Goal: Task Accomplishment & Management: Use online tool/utility

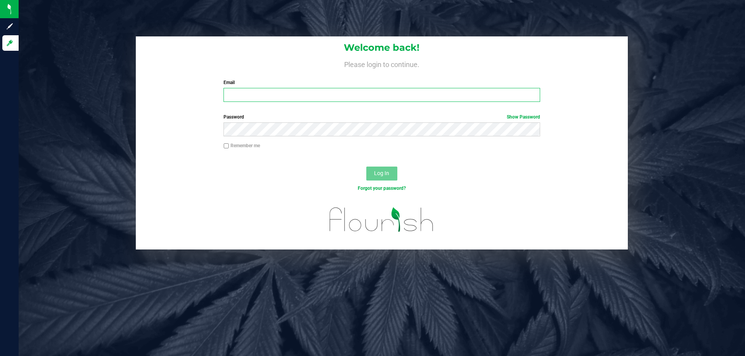
click at [328, 95] on input "Email" at bounding box center [381, 95] width 316 height 14
type input "[EMAIL_ADDRESS][DOMAIN_NAME]"
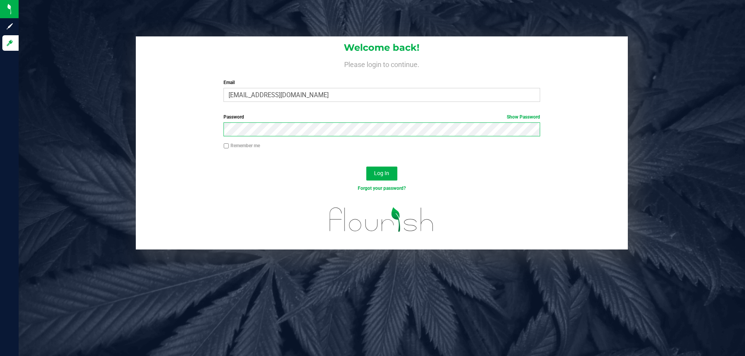
click at [366, 167] on button "Log In" at bounding box center [381, 174] width 31 height 14
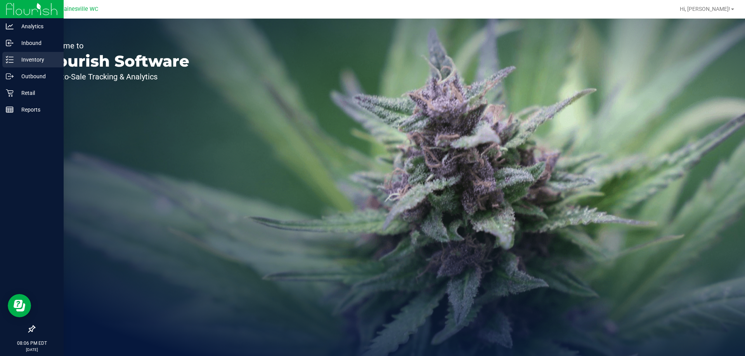
click at [42, 55] on div "Inventory" at bounding box center [32, 60] width 61 height 16
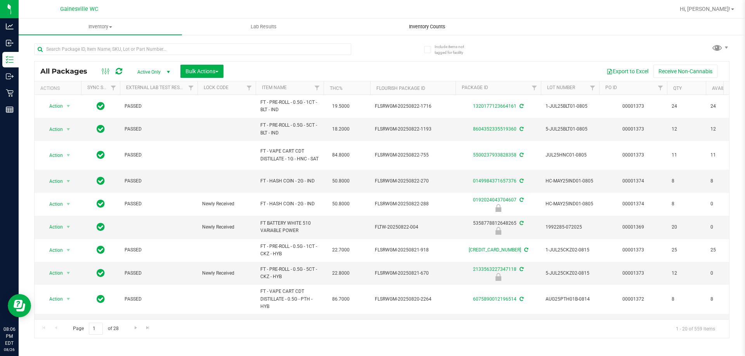
click at [435, 28] on span "Inventory Counts" at bounding box center [426, 26] width 57 height 7
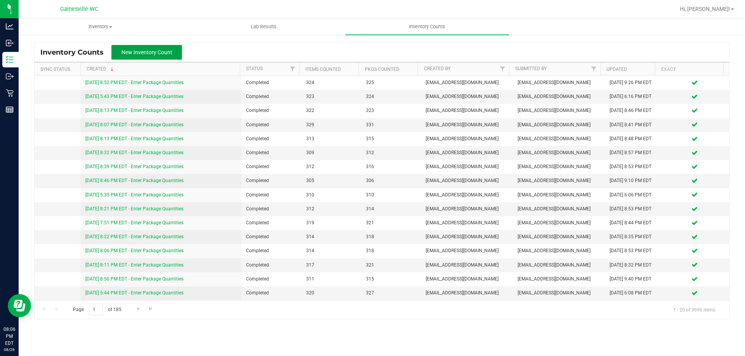
click at [148, 49] on span "New Inventory Count" at bounding box center [146, 52] width 51 height 6
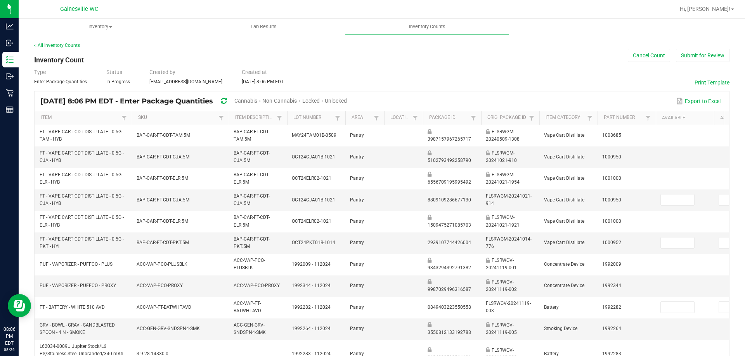
click at [257, 98] on span "Cannabis" at bounding box center [245, 101] width 23 height 6
click at [347, 101] on span "Unlocked" at bounding box center [336, 101] width 22 height 6
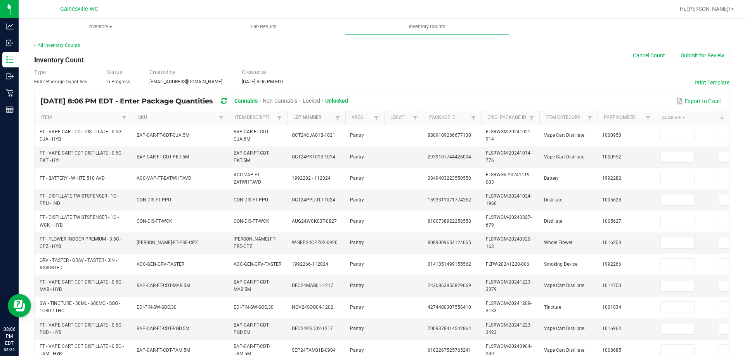
click at [322, 121] on link "Lot Number" at bounding box center [312, 118] width 39 height 6
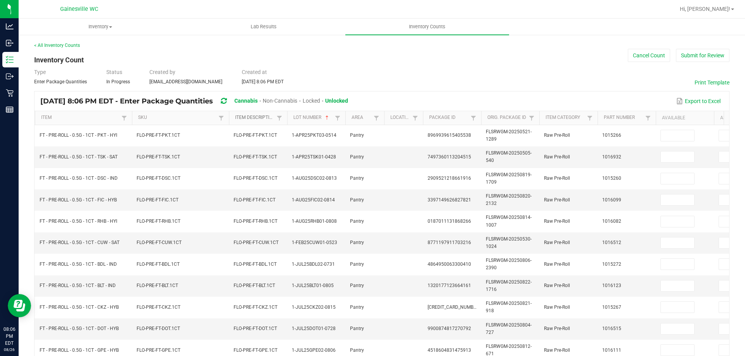
click at [270, 121] on link "Item Description" at bounding box center [254, 118] width 39 height 6
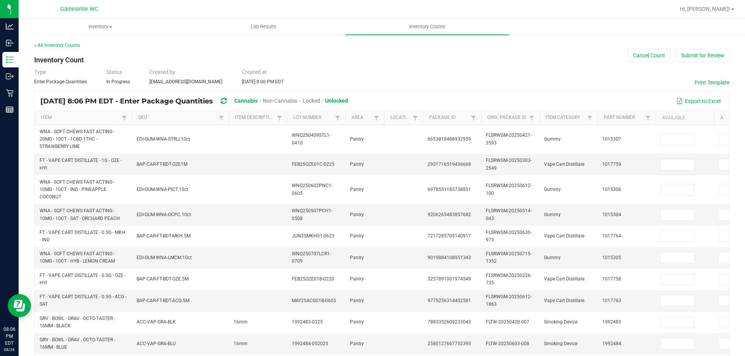
click at [236, 123] on th "Item Description Sorted Ascending" at bounding box center [258, 118] width 58 height 14
click at [210, 119] on link "SKU" at bounding box center [177, 118] width 78 height 6
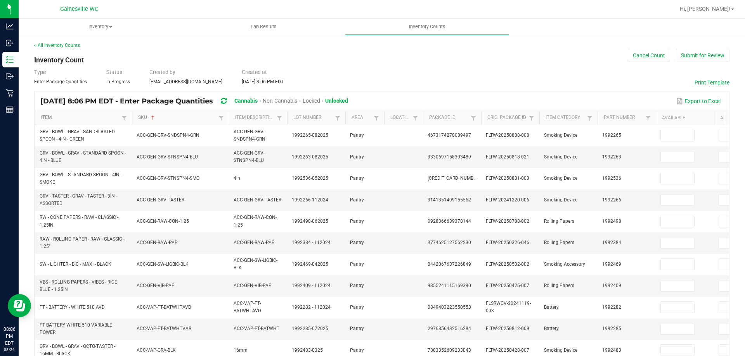
click at [83, 118] on link "Item" at bounding box center [80, 118] width 78 height 6
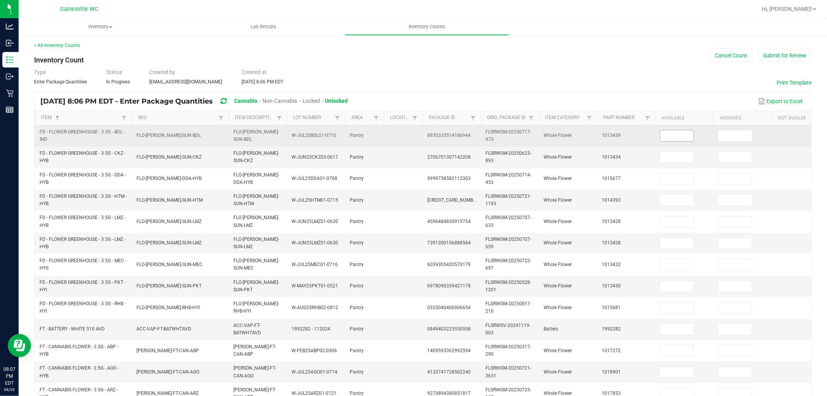
click at [688, 139] on input at bounding box center [676, 135] width 33 height 11
type input "20"
type input "11"
type input "7"
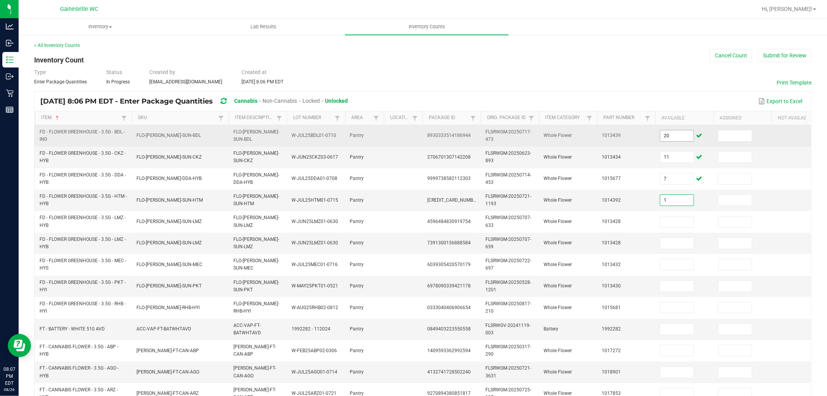
type input "1"
type input "19"
type input "20"
type input "19"
type input "1"
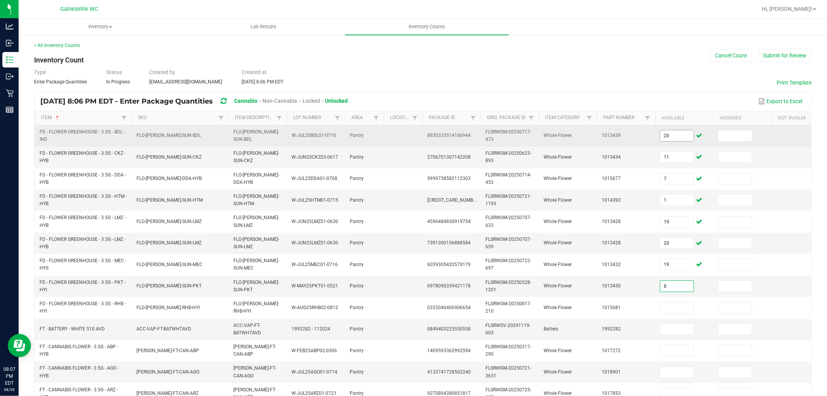
type input "8"
type input "18"
type input "1"
type input "17"
type input "5"
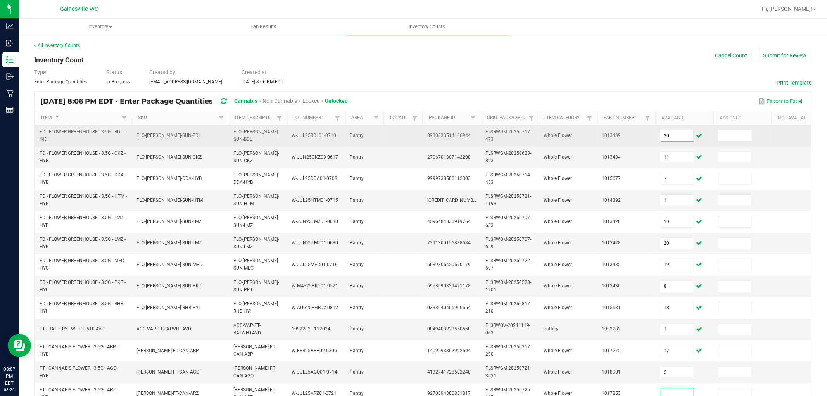
scroll to position [3, 0]
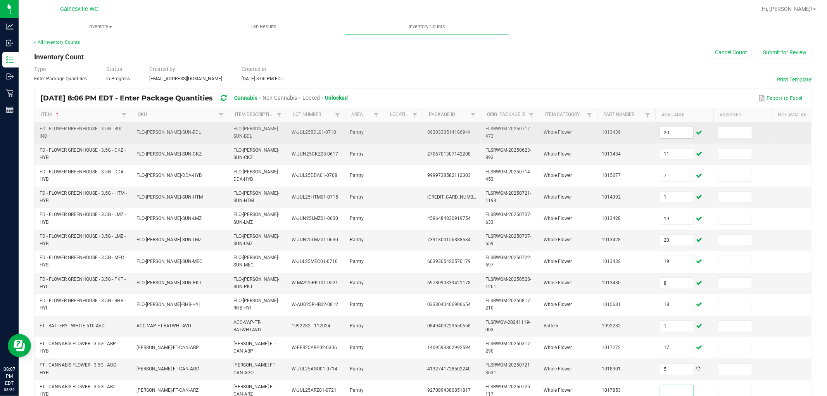
type input "2"
type input "12"
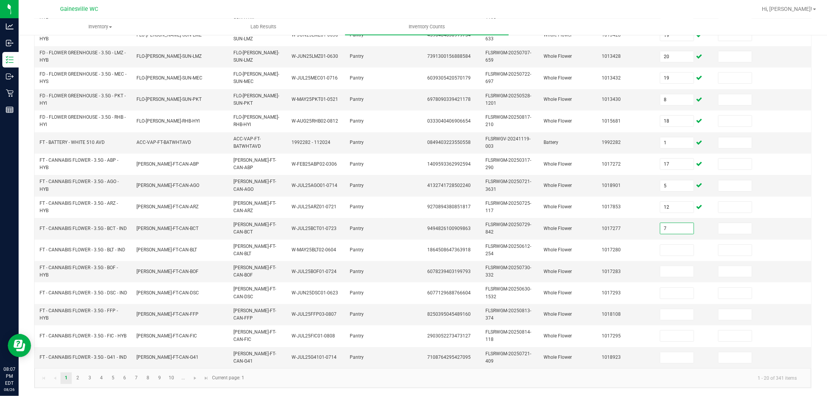
type input "7"
type input "8"
type input "18"
type input "17"
type input "8"
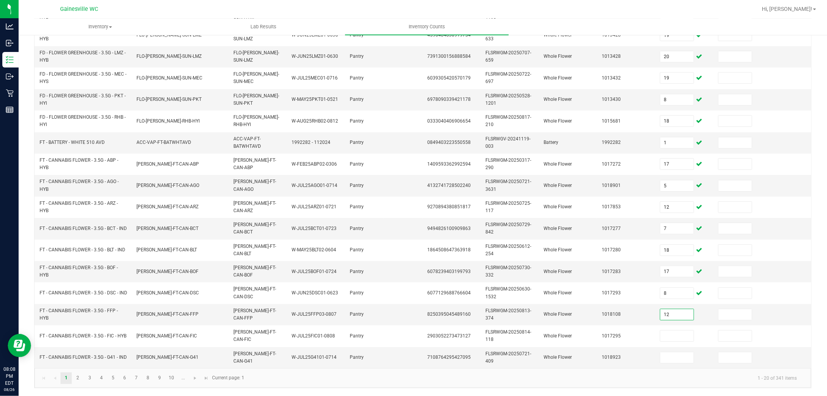
type input "12"
type input "16"
type input "12"
click at [80, 356] on link "2" at bounding box center [77, 378] width 11 height 12
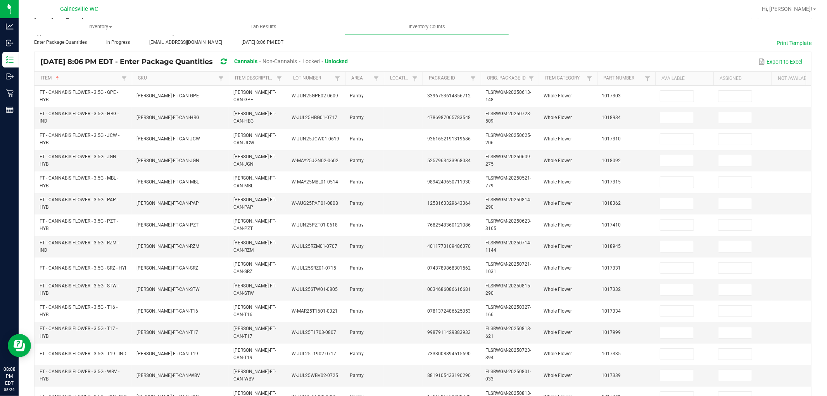
scroll to position [0, 0]
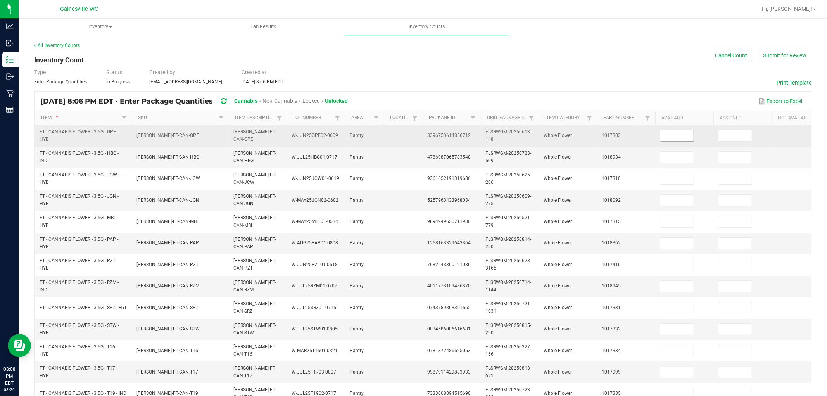
click at [667, 140] on input at bounding box center [676, 135] width 33 height 11
type input "12"
type input "3"
type input "20"
type input "11"
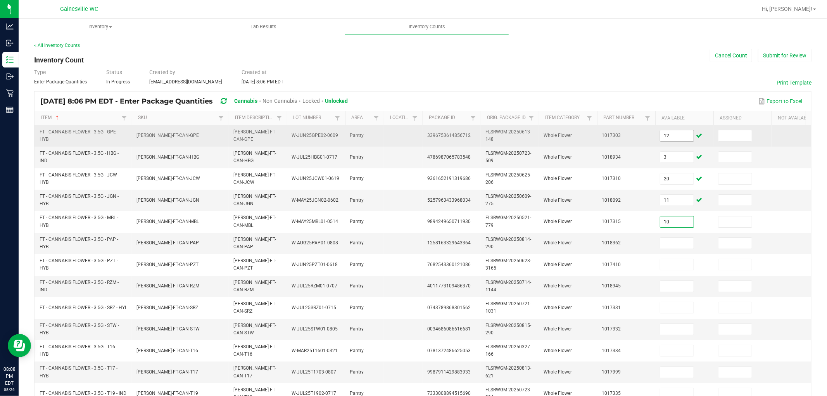
type input "10"
type input "16"
type input "1"
type input "15"
type input "4"
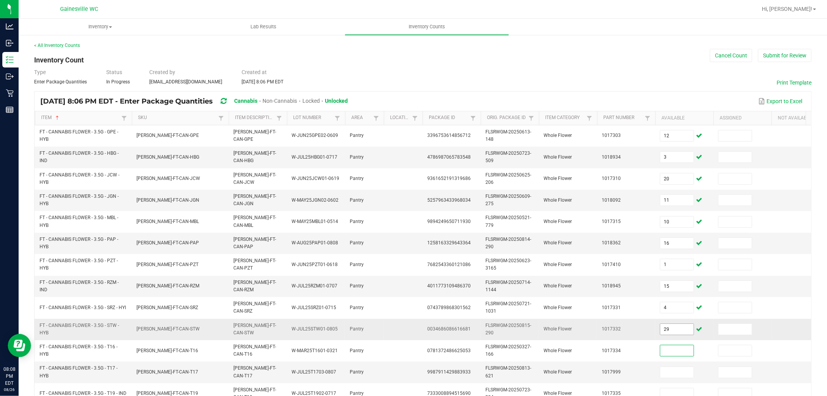
click at [684, 329] on input "29" at bounding box center [676, 329] width 33 height 11
type input "20"
type input "1"
type input "7"
type input "11"
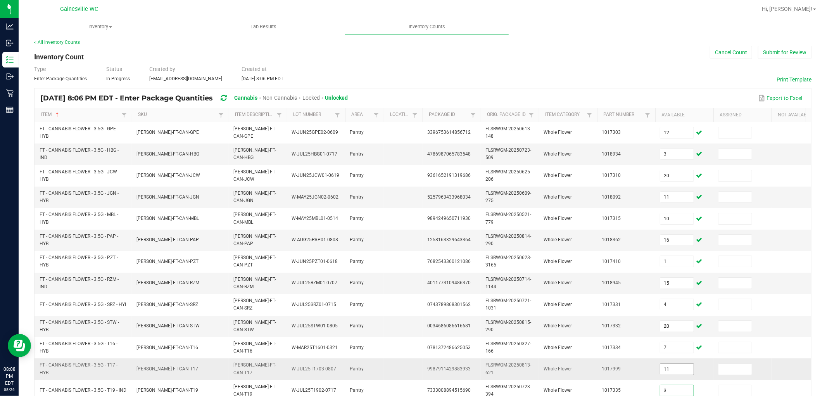
type input "3"
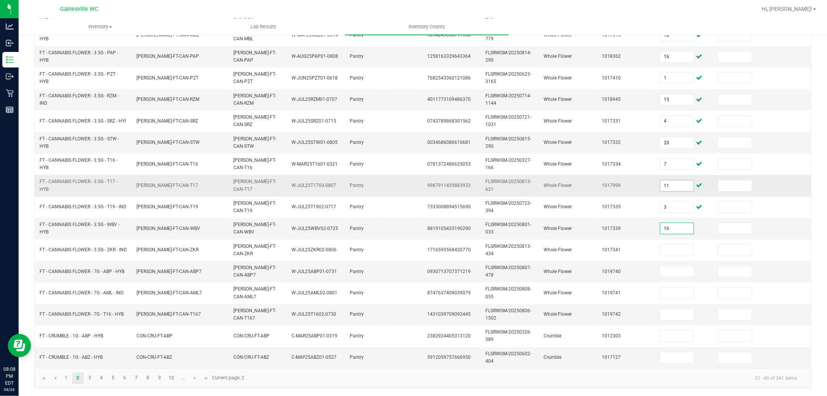
type input "16"
type input "17"
type input "19"
type input "18"
type input "20"
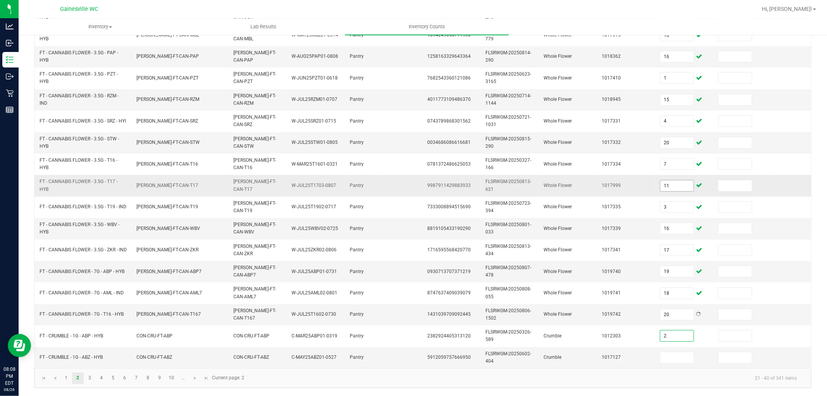
type input "2"
type input "6"
click at [92, 356] on link "3" at bounding box center [89, 378] width 11 height 12
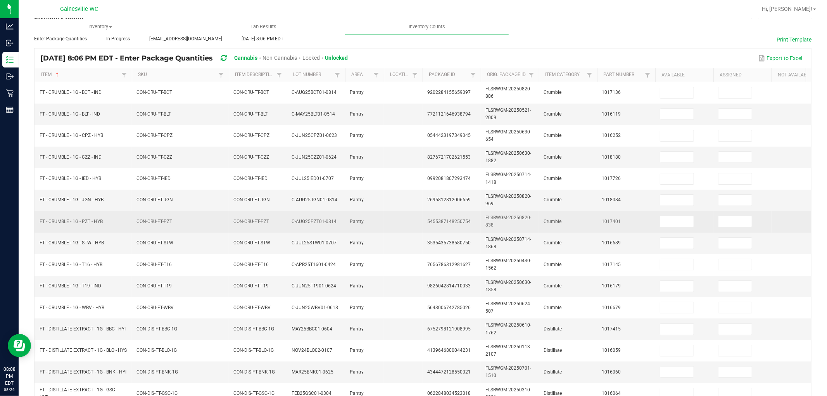
scroll to position [0, 0]
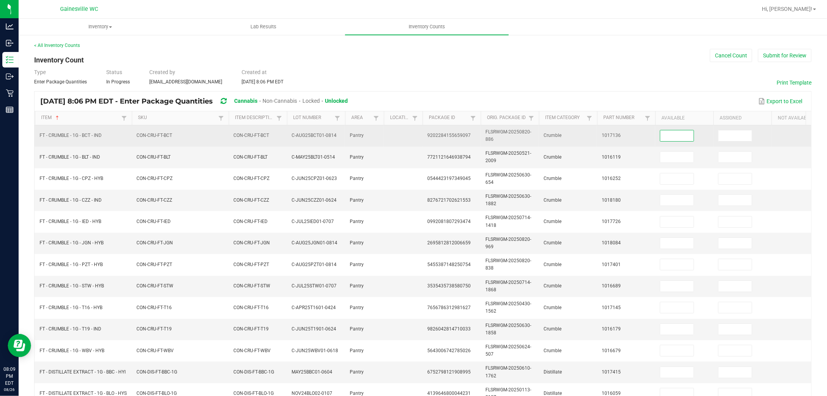
click at [669, 137] on input at bounding box center [676, 135] width 33 height 11
type input "8"
type input "1"
type input "2"
type input "4"
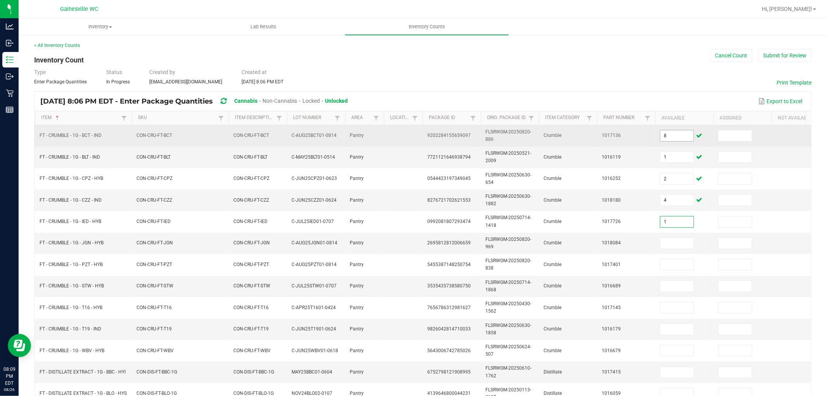
type input "1"
type input "7"
type input "8"
type input "6"
type input "1"
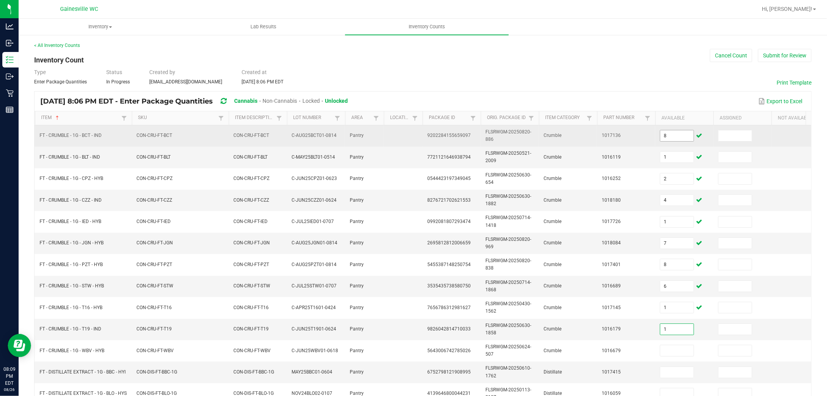
type input "1"
type input "3"
type input "5"
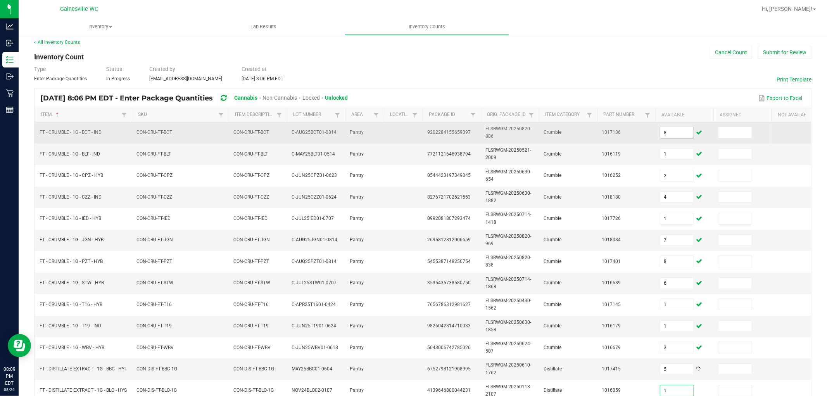
type input "1"
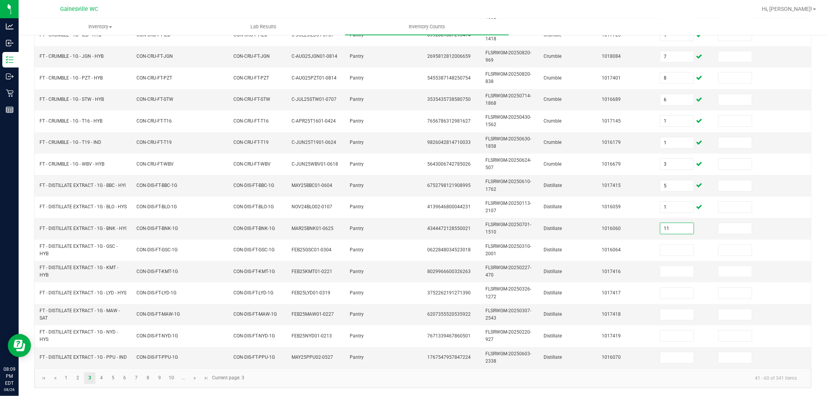
type input "11"
type input "8"
type input "5"
type input "11"
type input "3"
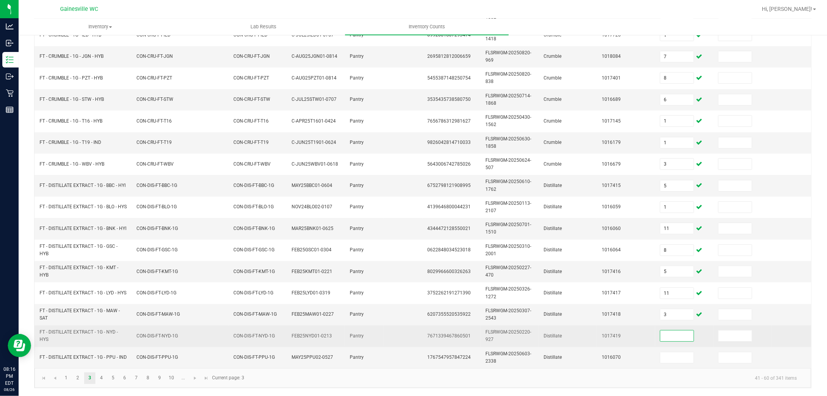
click at [686, 330] on input at bounding box center [676, 335] width 33 height 11
type input "8"
type input "9"
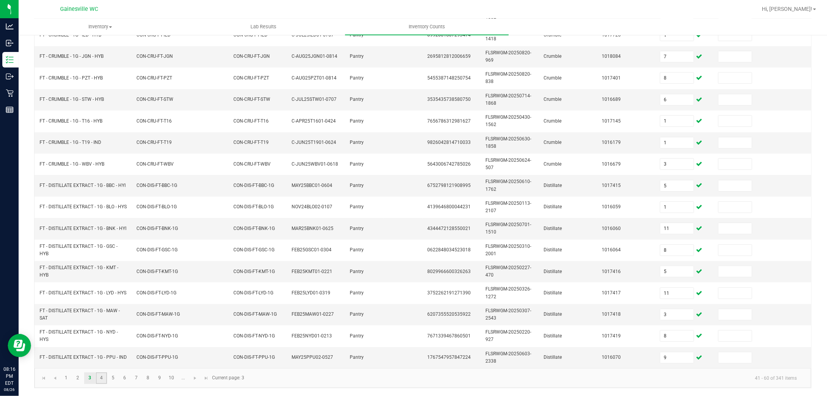
click at [105, 356] on link "4" at bounding box center [101, 378] width 11 height 12
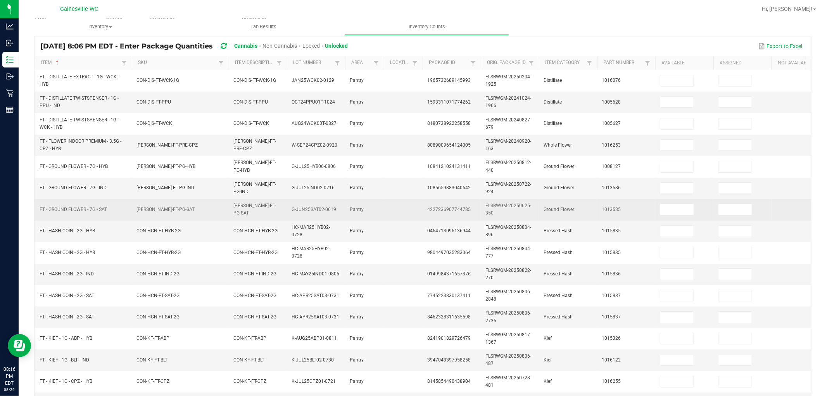
scroll to position [0, 0]
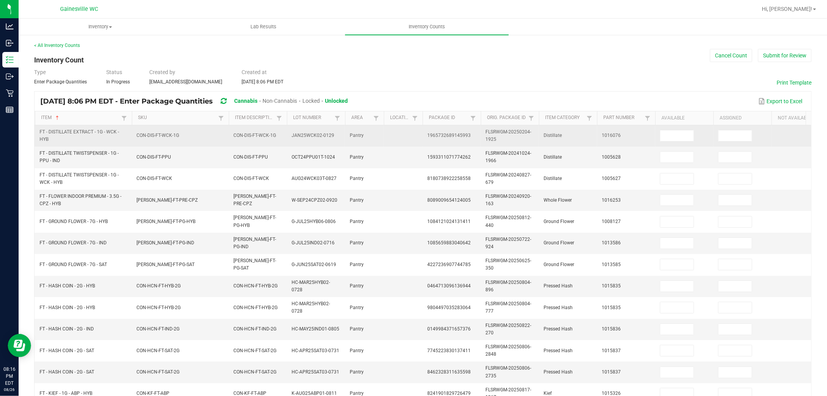
click at [687, 143] on td at bounding box center [684, 135] width 58 height 21
click at [689, 133] on input at bounding box center [676, 135] width 33 height 11
type input "3"
type input "2"
type input "3"
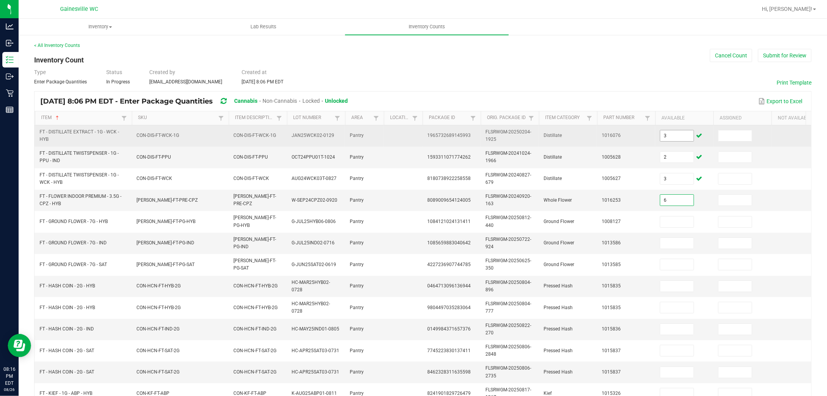
type input "6"
type input "15"
type input "9"
type input "20"
type input "8"
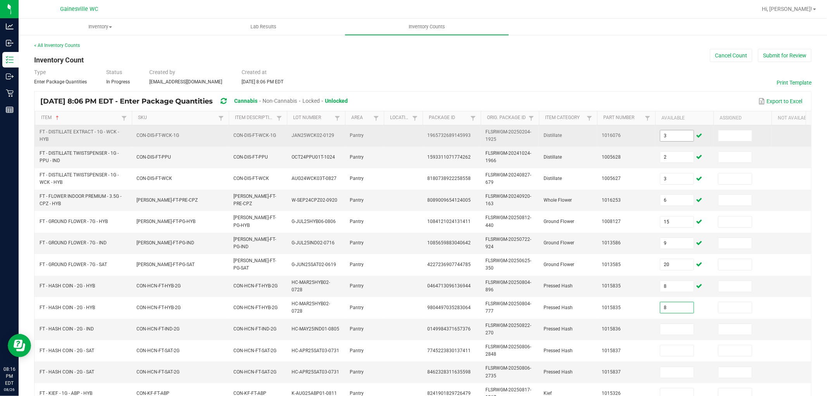
type input "8"
type input "7"
type input "8"
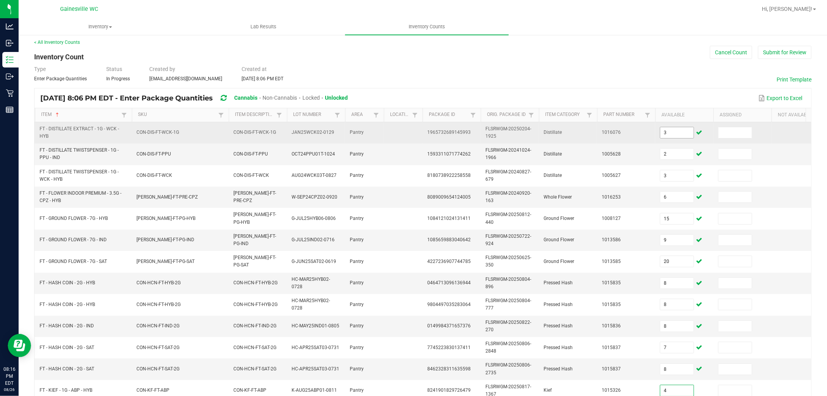
type input "4"
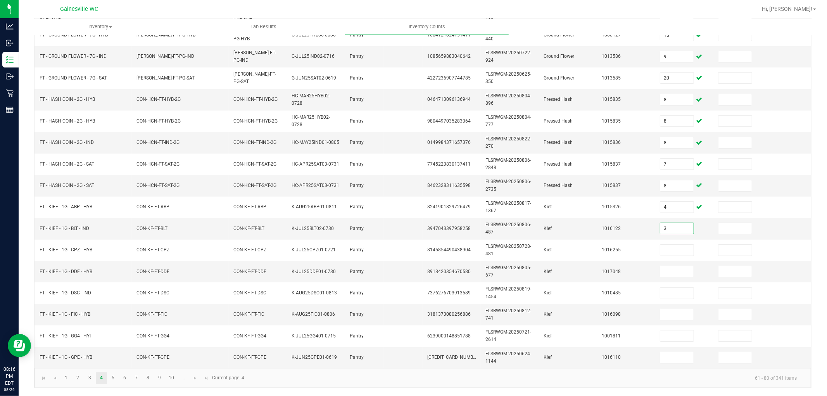
type input "3"
type input "7"
type input "5"
type input "1"
type input "8"
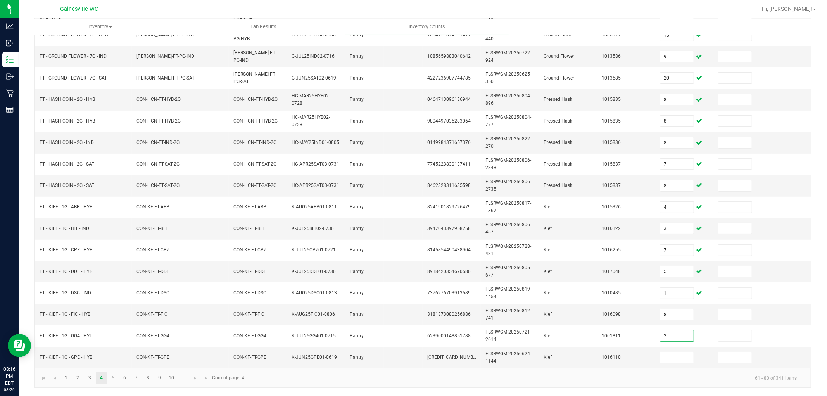
type input "2"
type input "7"
click at [116, 356] on link "5" at bounding box center [112, 378] width 11 height 12
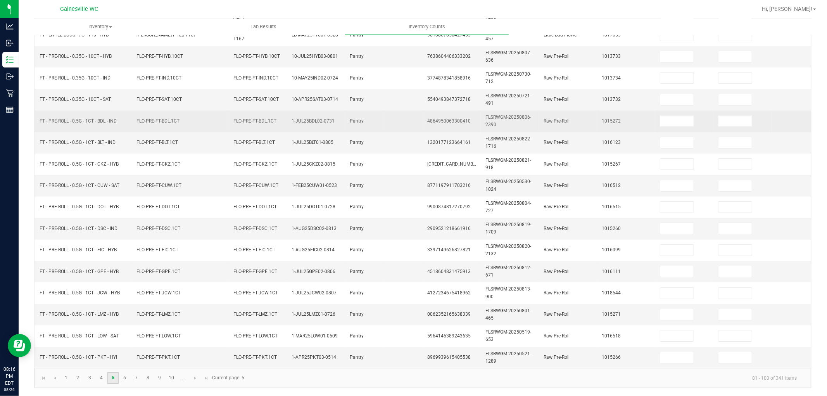
scroll to position [0, 0]
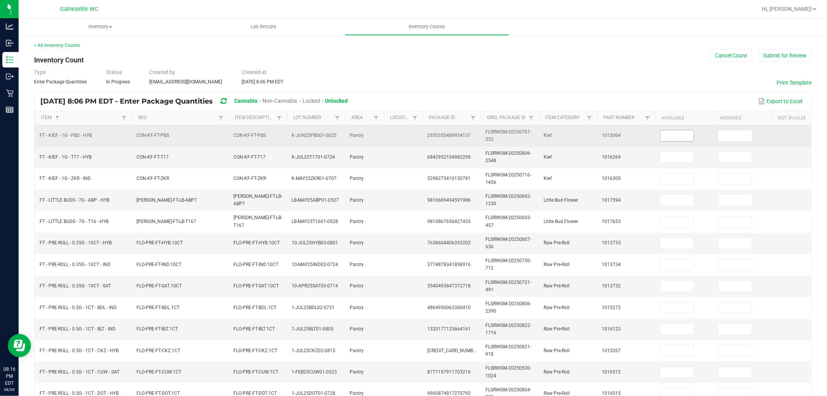
click at [686, 140] on input at bounding box center [676, 135] width 33 height 11
click at [685, 140] on input at bounding box center [676, 135] width 33 height 11
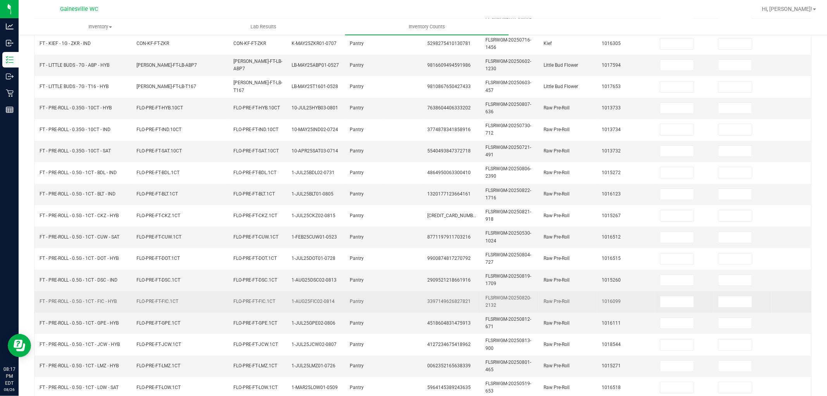
scroll to position [194, 0]
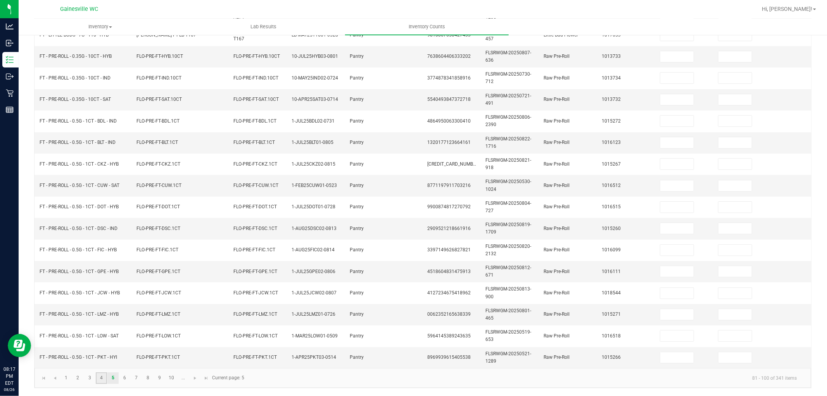
click at [99, 356] on link "4" at bounding box center [101, 378] width 11 height 12
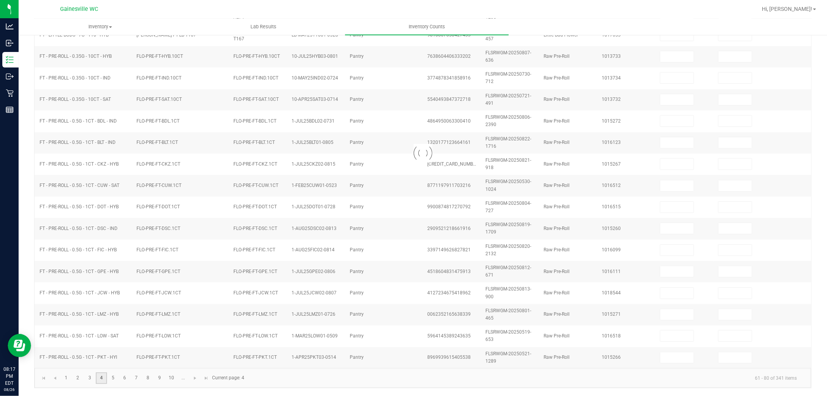
type input "6"
type input "9"
type input "8"
type input "3"
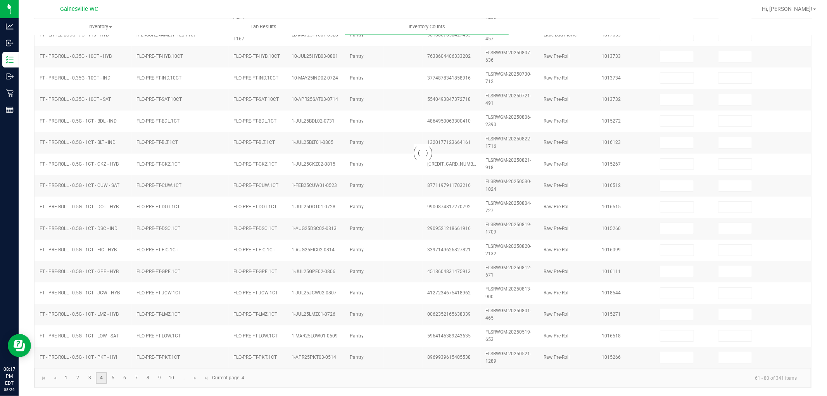
type input "2"
type input "3"
type input "15"
type input "20"
type input "8"
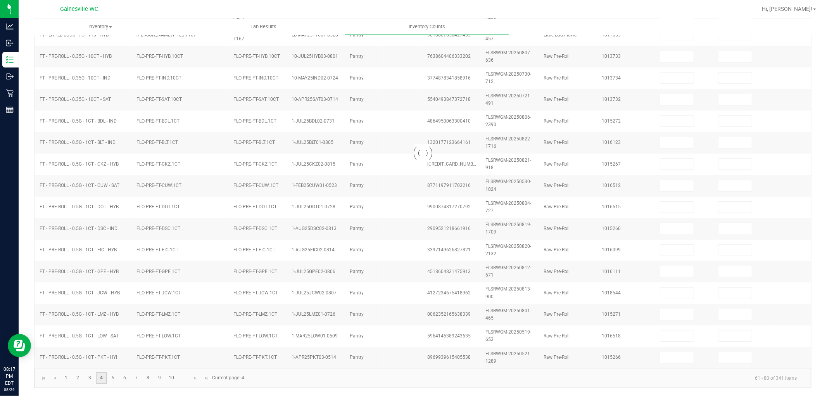
type input "8"
type input "7"
type input "8"
type input "4"
type input "3"
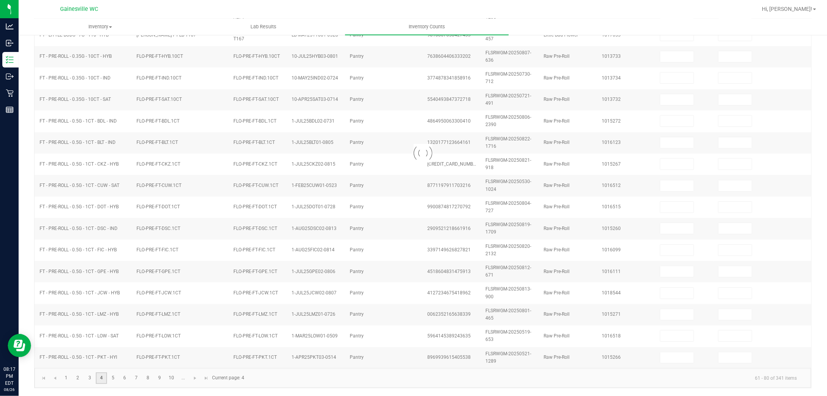
type input "7"
type input "5"
type input "1"
type input "2"
type input "7"
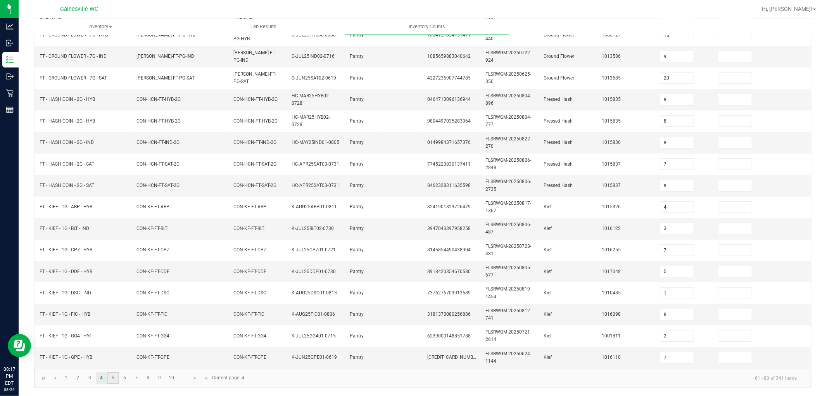
click at [114, 356] on link "5" at bounding box center [112, 378] width 11 height 12
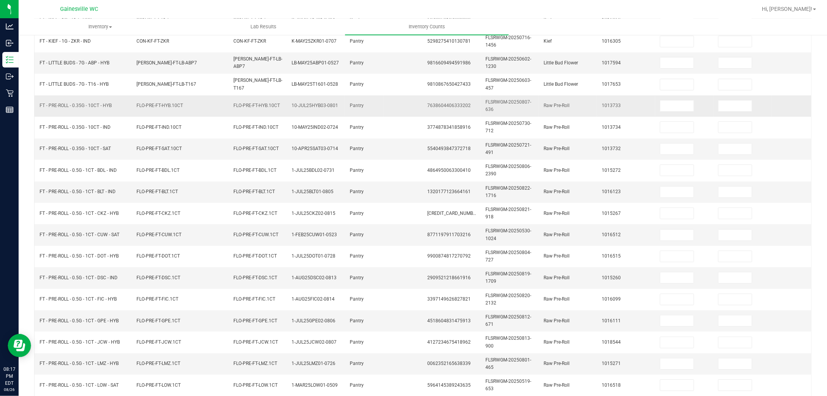
scroll to position [0, 0]
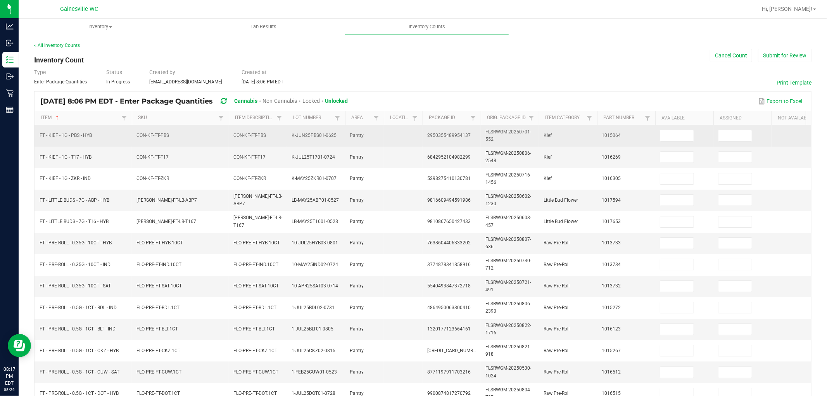
click at [667, 142] on td at bounding box center [684, 135] width 58 height 21
click at [671, 137] on input at bounding box center [676, 135] width 33 height 11
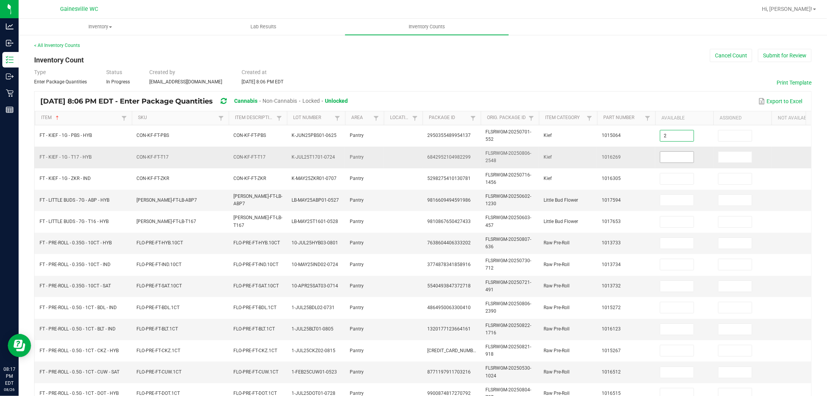
click at [663, 157] on input at bounding box center [676, 157] width 33 height 11
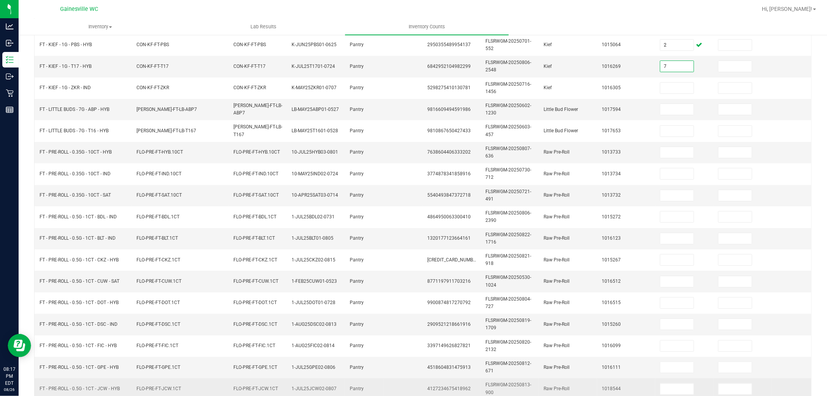
scroll to position [194, 0]
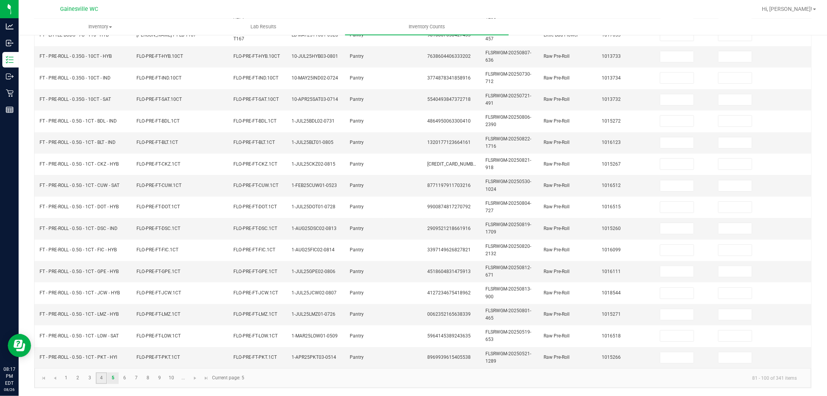
click at [99, 356] on link "4" at bounding box center [101, 378] width 11 height 12
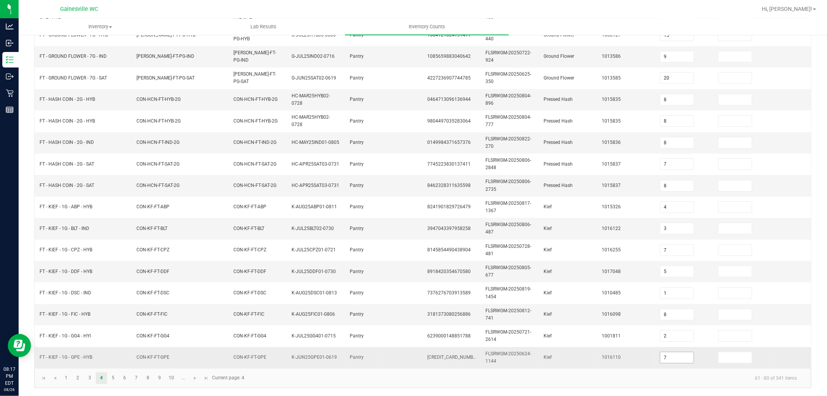
click at [679, 352] on input "7" at bounding box center [676, 357] width 33 height 11
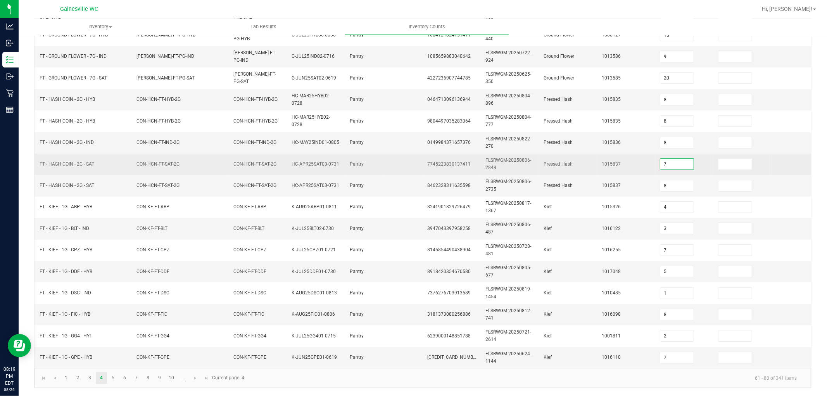
click at [671, 159] on input "7" at bounding box center [676, 164] width 33 height 11
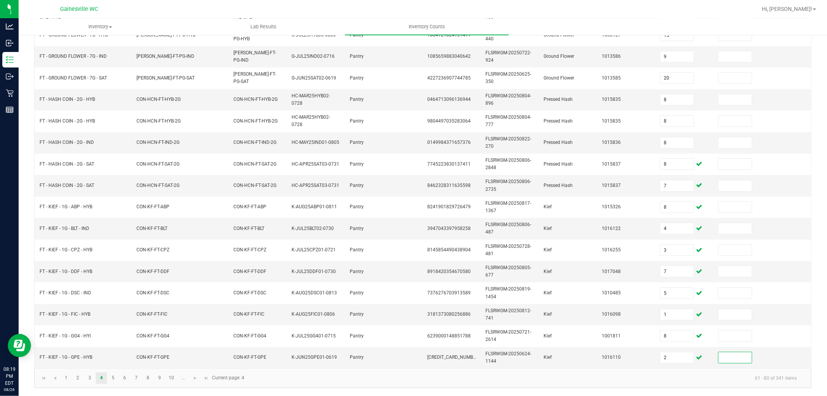
click at [399, 356] on kendo-pager-info "61 - 80 of 341 items" at bounding box center [526, 377] width 554 height 13
click at [669, 352] on input "2" at bounding box center [676, 357] width 33 height 11
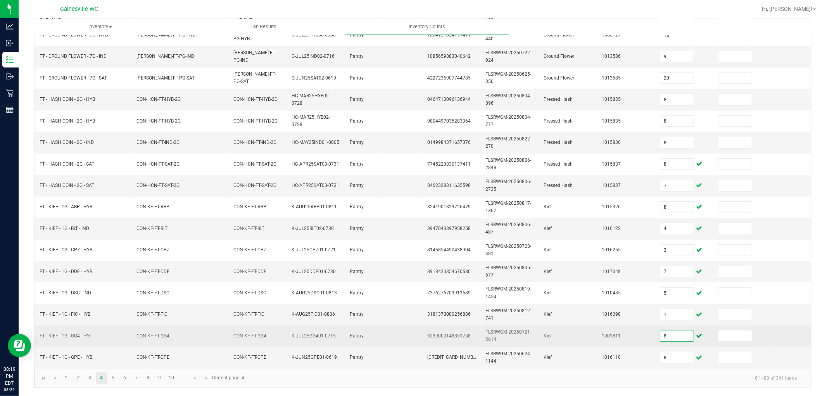
click at [671, 330] on input "8" at bounding box center [676, 335] width 33 height 11
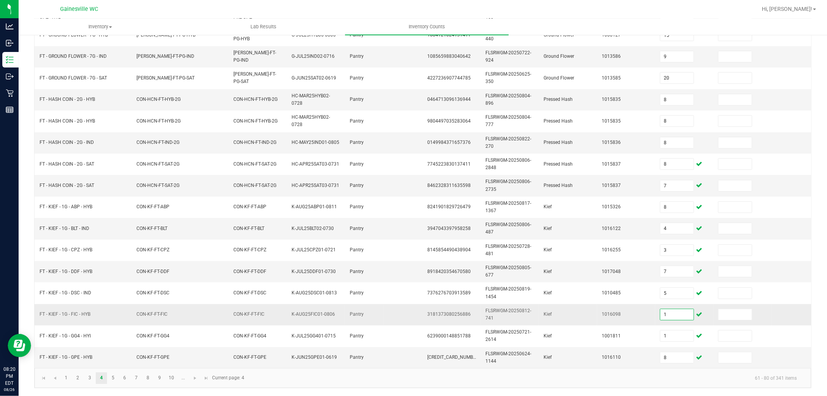
click at [683, 309] on input "1" at bounding box center [676, 314] width 33 height 11
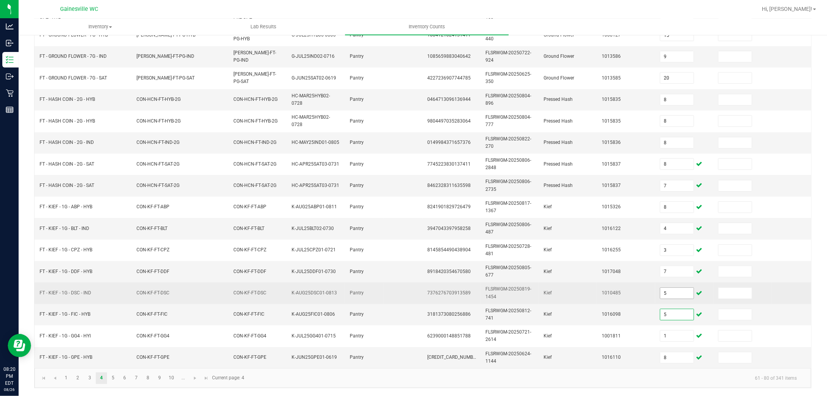
click at [677, 288] on input "5" at bounding box center [676, 293] width 33 height 11
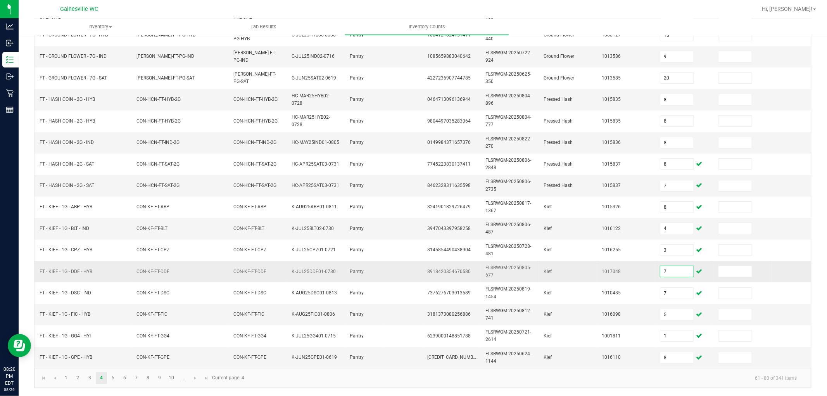
click at [672, 266] on input "7" at bounding box center [676, 271] width 33 height 11
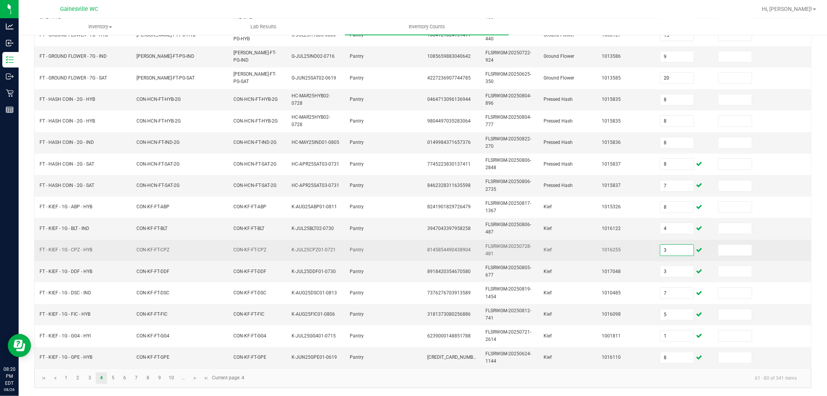
click at [675, 245] on input "3" at bounding box center [676, 250] width 33 height 11
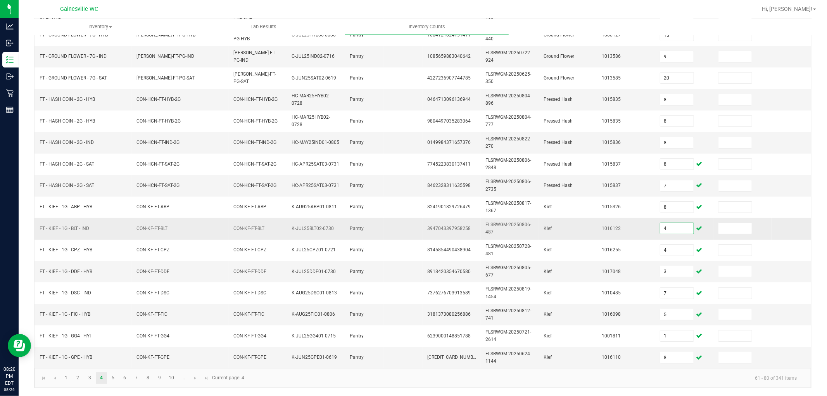
click at [688, 223] on input "4" at bounding box center [676, 228] width 33 height 11
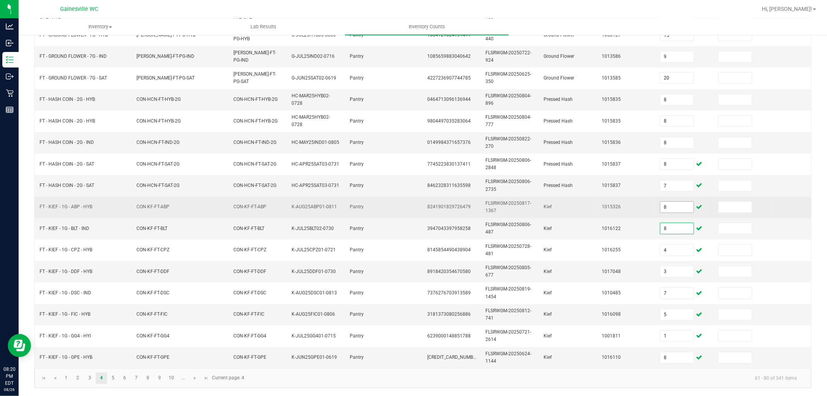
click at [674, 204] on input "8" at bounding box center [676, 207] width 33 height 11
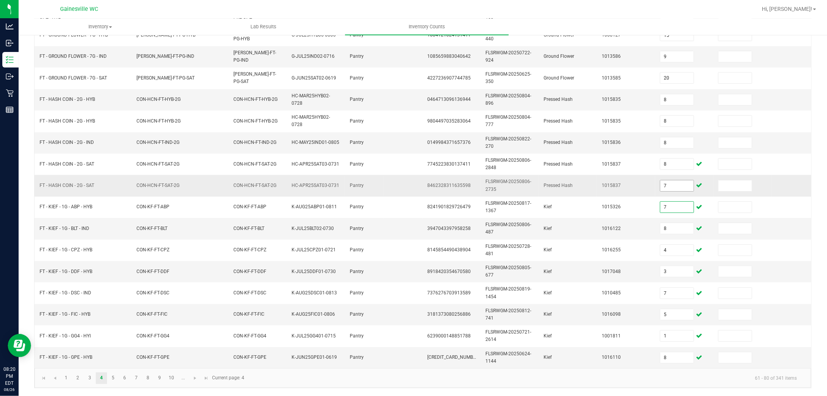
click at [674, 181] on input "7" at bounding box center [676, 185] width 33 height 11
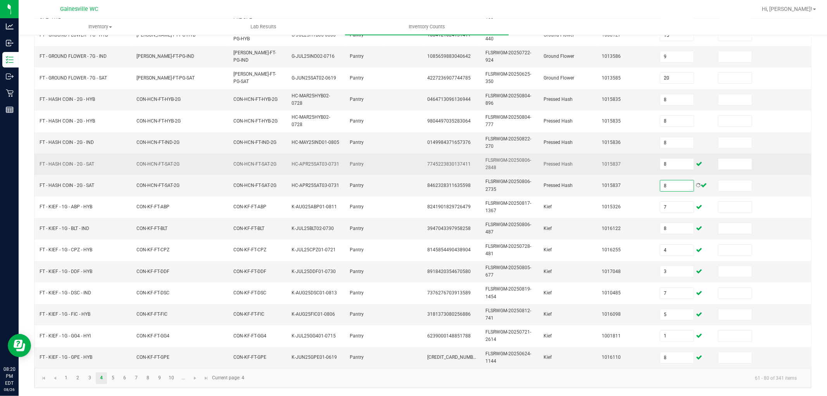
click at [693, 166] on td "8" at bounding box center [684, 164] width 58 height 21
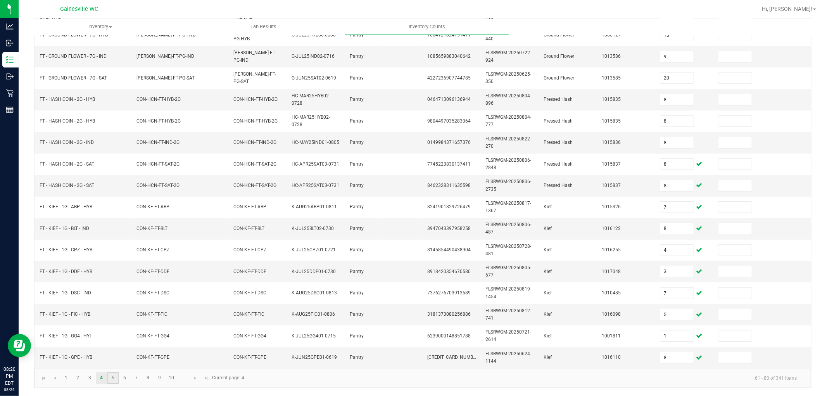
click at [113, 356] on link "5" at bounding box center [112, 378] width 11 height 12
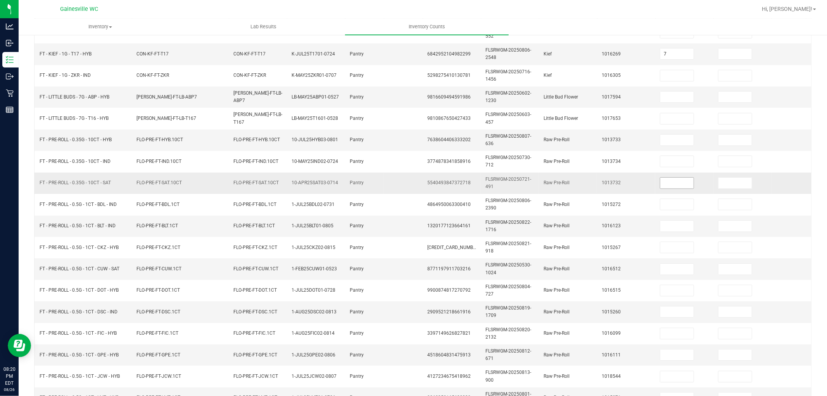
scroll to position [21, 0]
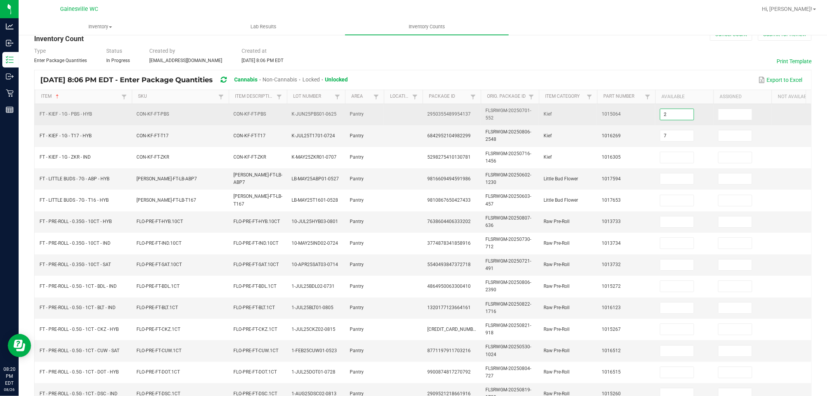
click at [683, 115] on input "2" at bounding box center [676, 114] width 33 height 11
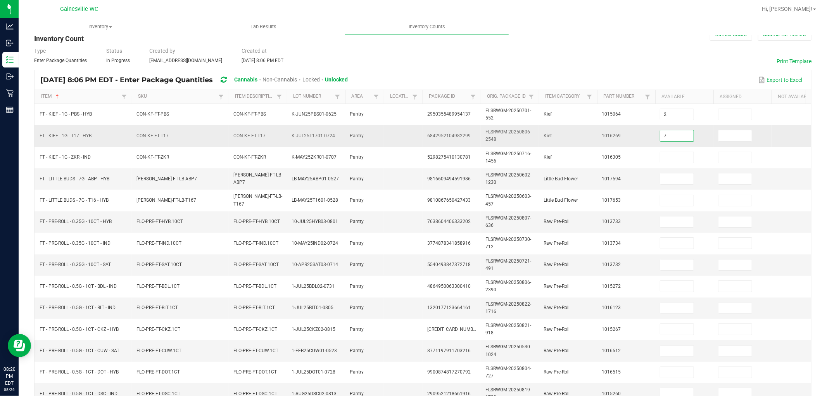
click at [664, 135] on input "7" at bounding box center [676, 135] width 33 height 11
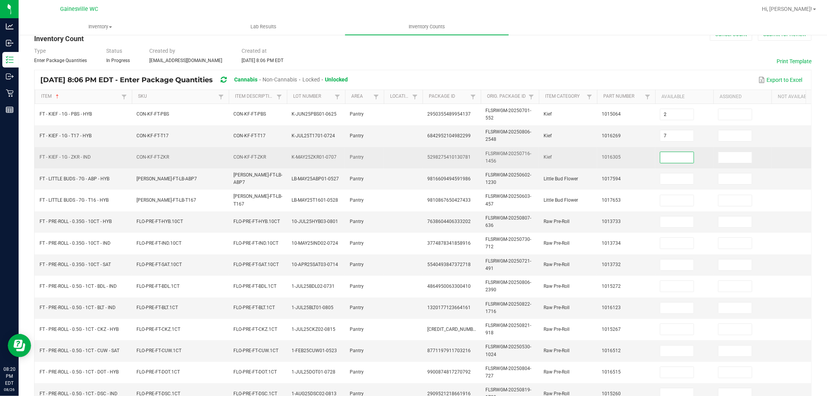
click at [665, 156] on input at bounding box center [676, 157] width 33 height 11
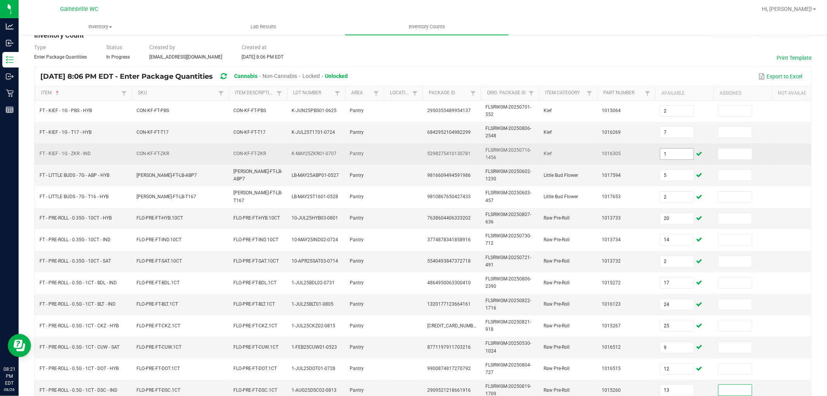
scroll to position [194, 0]
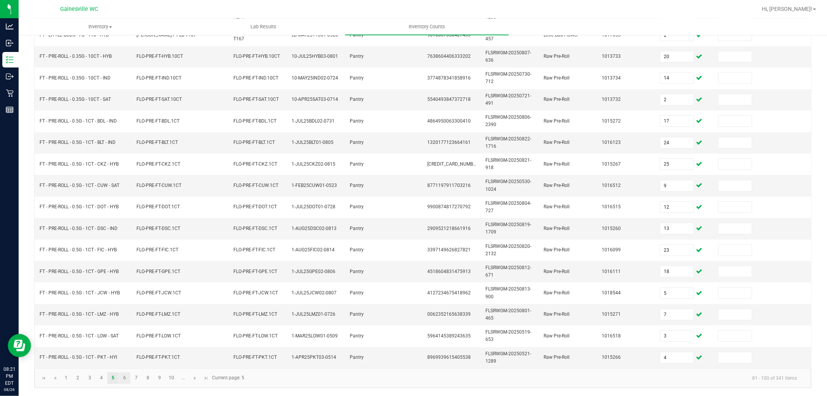
click at [124, 356] on link "6" at bounding box center [124, 378] width 11 height 12
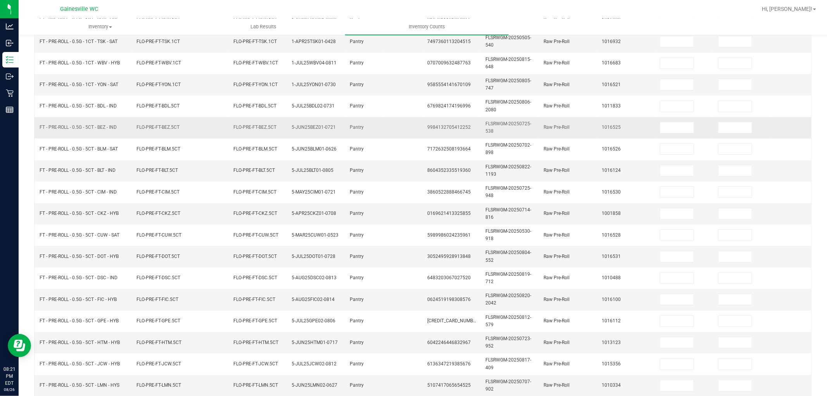
scroll to position [0, 0]
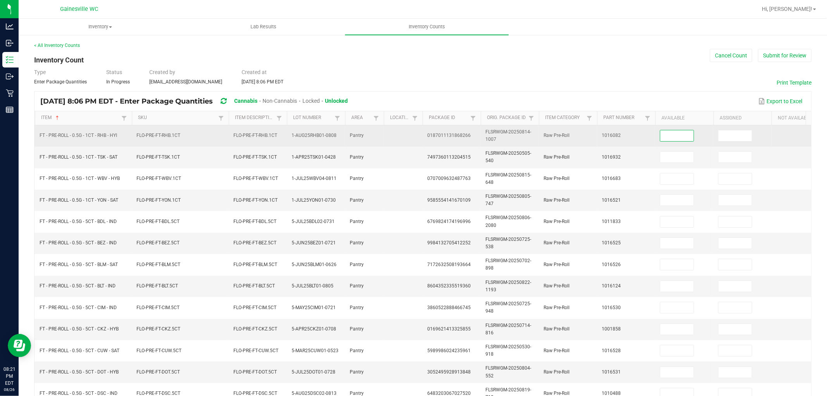
click at [665, 131] on input at bounding box center [676, 135] width 33 height 11
click at [664, 140] on input at bounding box center [676, 135] width 33 height 11
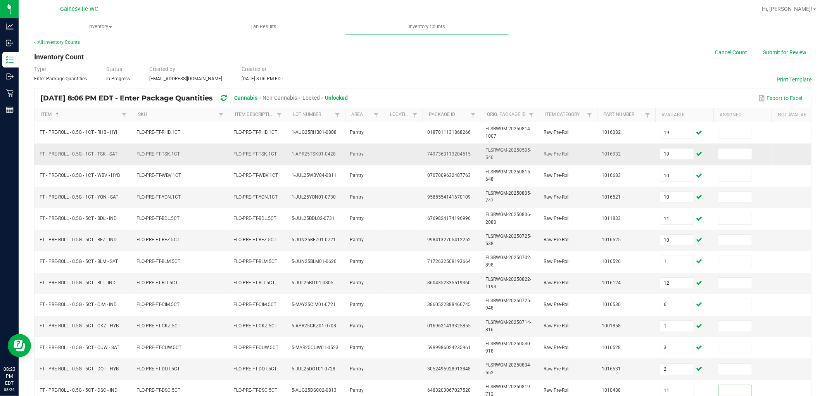
scroll to position [194, 0]
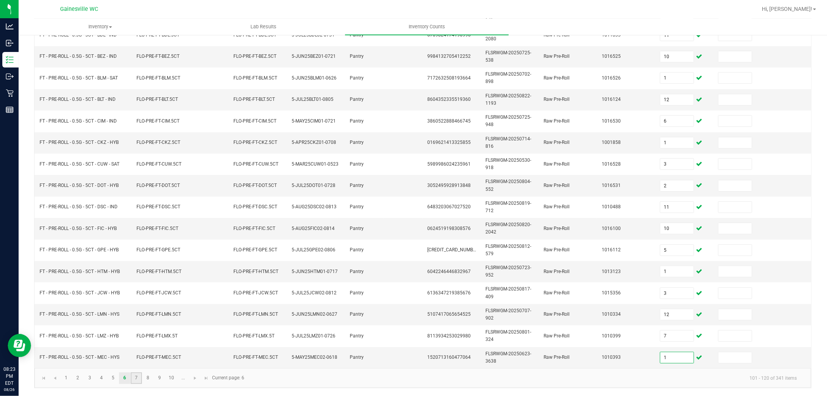
click at [138, 356] on link "7" at bounding box center [136, 378] width 11 height 12
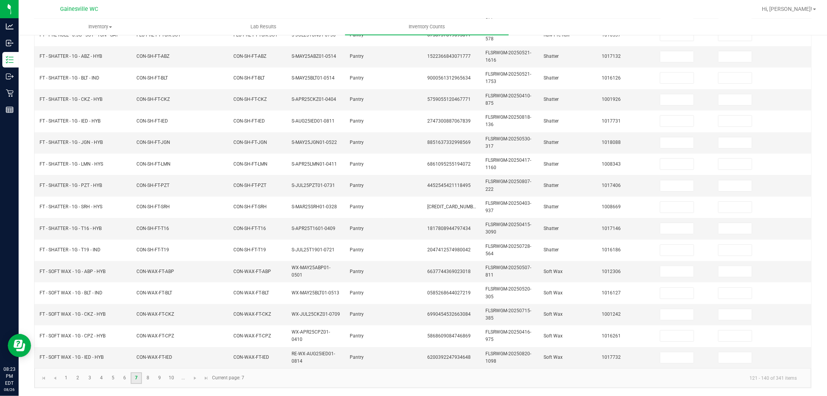
scroll to position [0, 0]
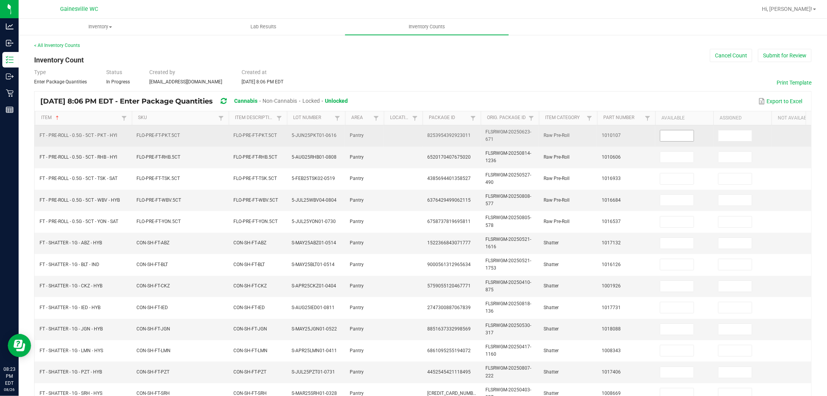
click at [665, 136] on input at bounding box center [676, 135] width 33 height 11
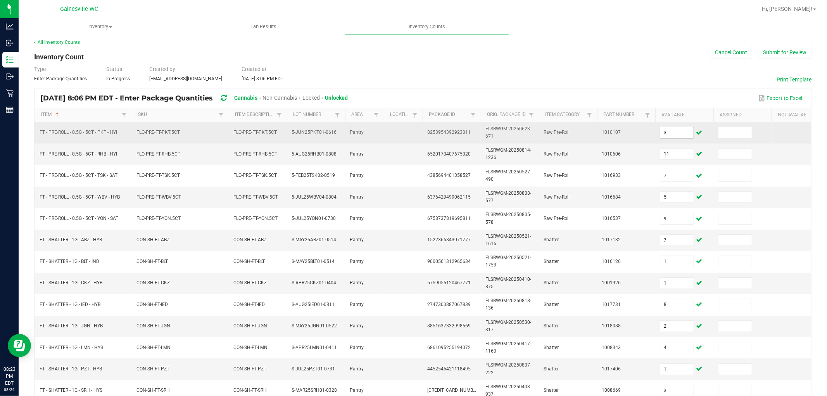
scroll to position [194, 0]
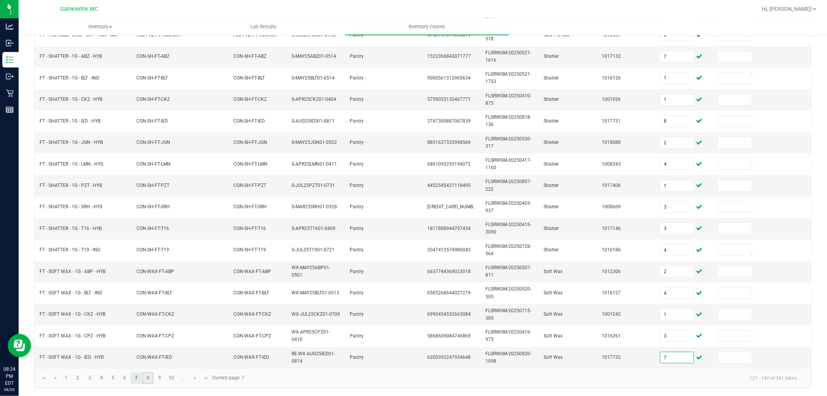
click at [153, 356] on link "8" at bounding box center [147, 378] width 11 height 12
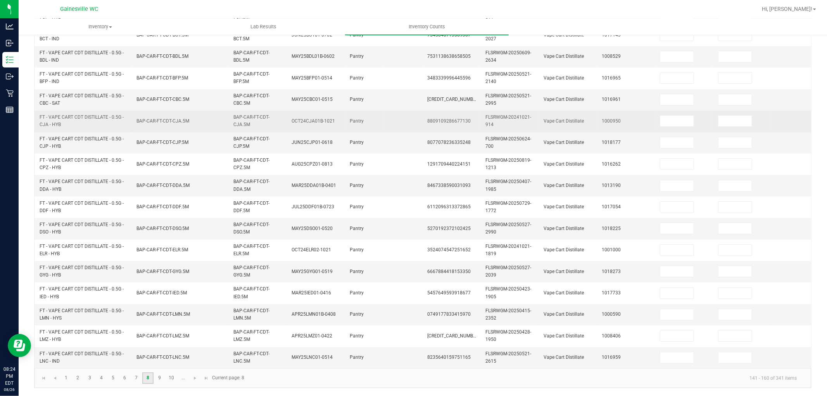
scroll to position [0, 0]
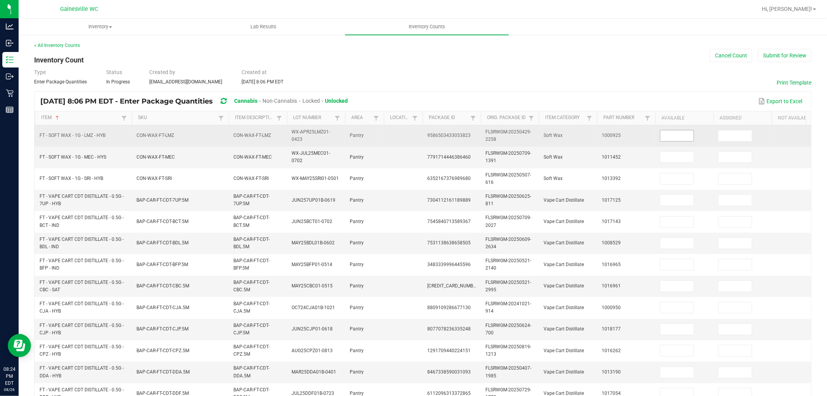
click at [693, 138] on input at bounding box center [676, 135] width 33 height 11
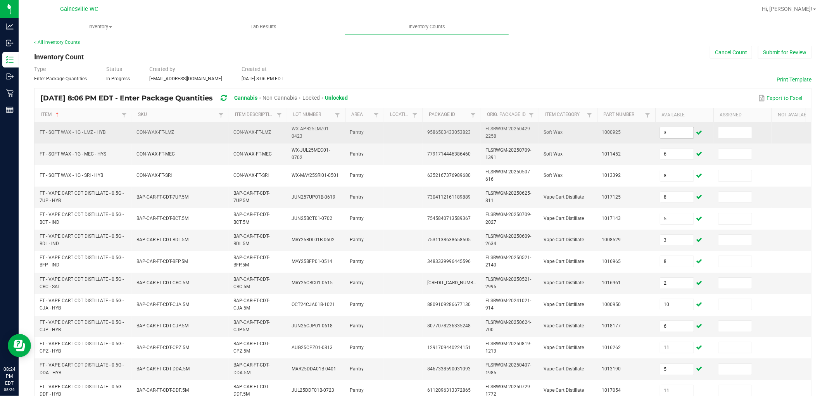
scroll to position [194, 0]
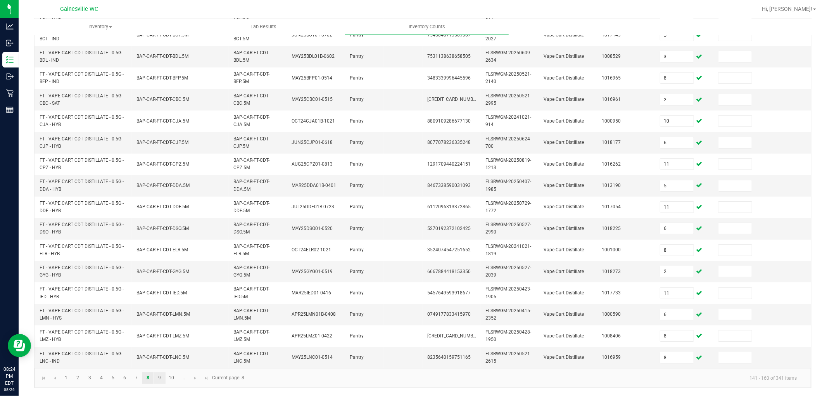
click at [159, 356] on link "9" at bounding box center [159, 378] width 11 height 12
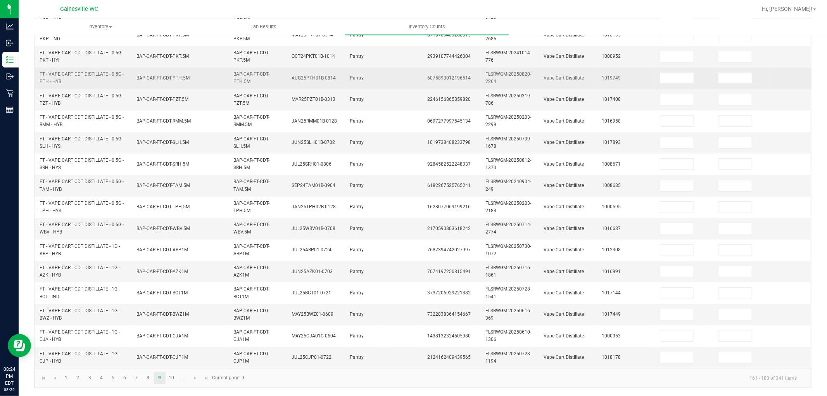
scroll to position [0, 0]
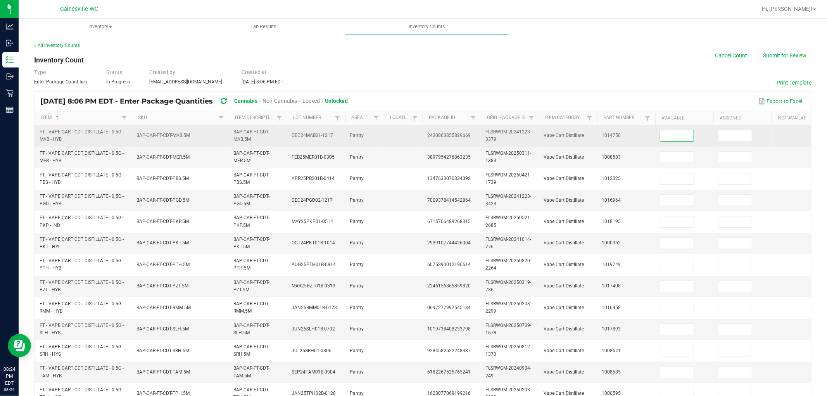
click at [688, 135] on input at bounding box center [676, 135] width 33 height 11
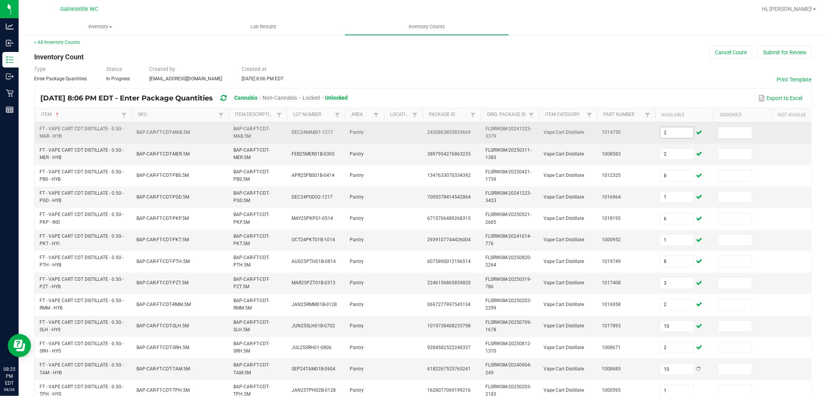
scroll to position [194, 0]
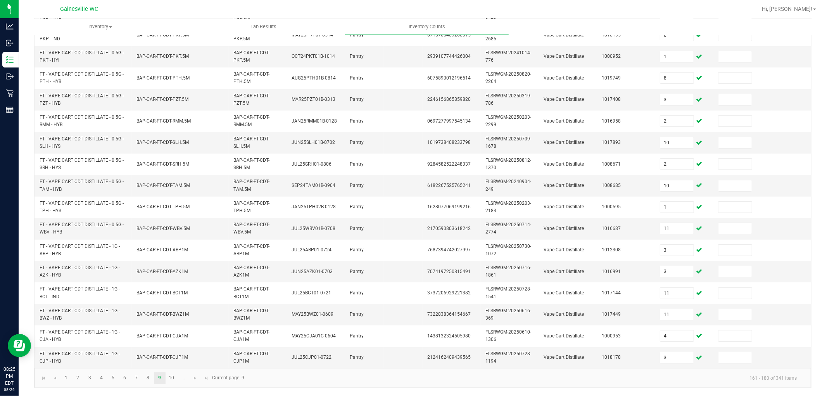
click at [166, 356] on kendo-pager "1 2 3 4 5 6 7 8 9 10 ... 161 - 180 of 341 items Current page: 9" at bounding box center [423, 378] width 777 height 20
click at [173, 356] on link "10" at bounding box center [171, 378] width 11 height 12
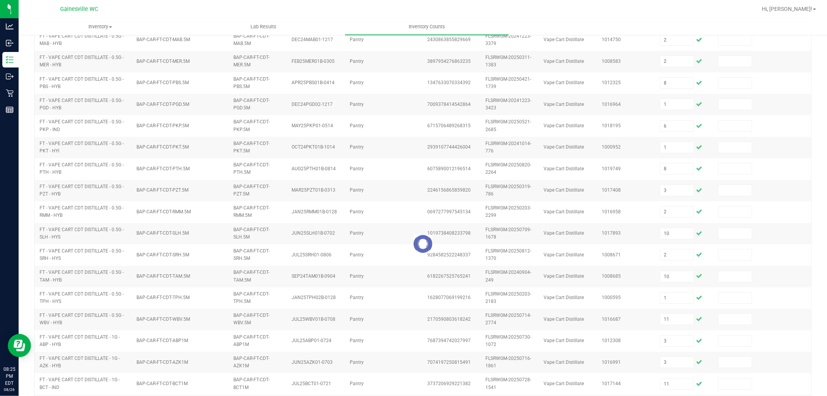
scroll to position [0, 0]
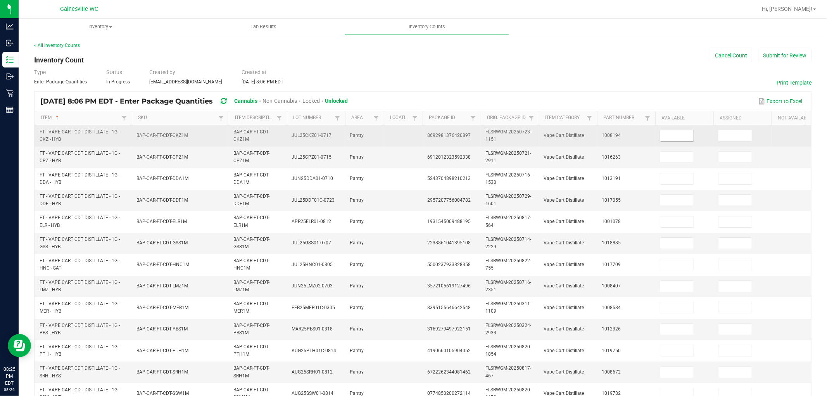
click at [689, 138] on input at bounding box center [676, 135] width 33 height 11
click at [668, 137] on input at bounding box center [676, 135] width 33 height 11
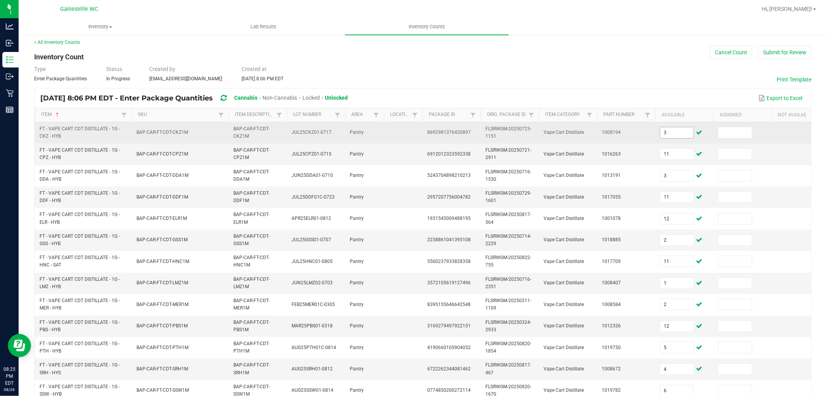
scroll to position [194, 0]
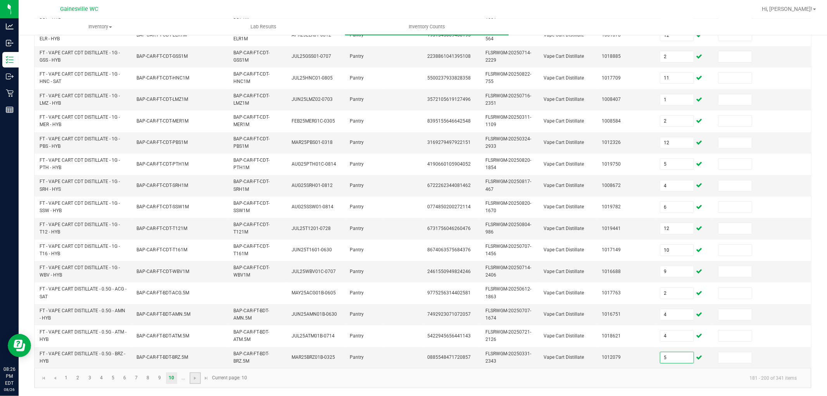
click at [191, 356] on link at bounding box center [195, 378] width 11 height 12
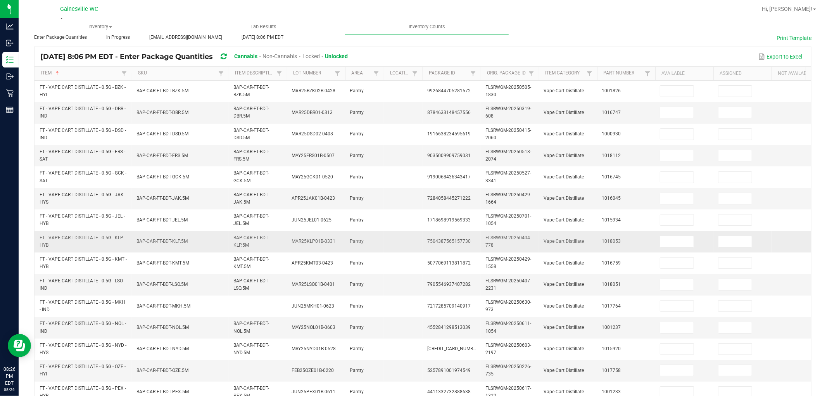
scroll to position [0, 0]
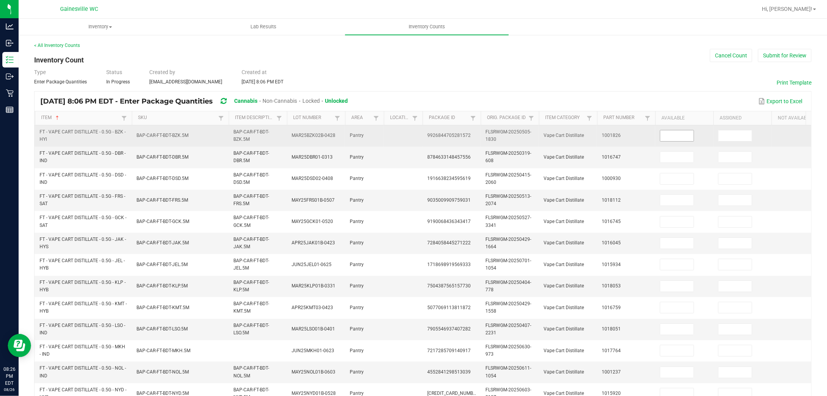
click at [673, 132] on input at bounding box center [676, 135] width 33 height 11
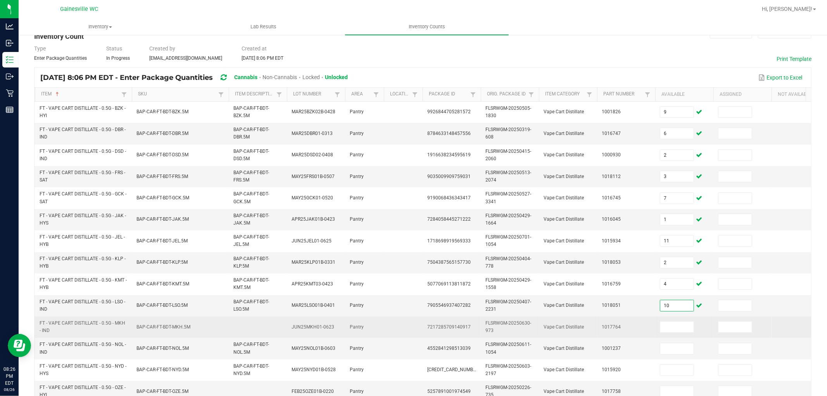
scroll to position [43, 0]
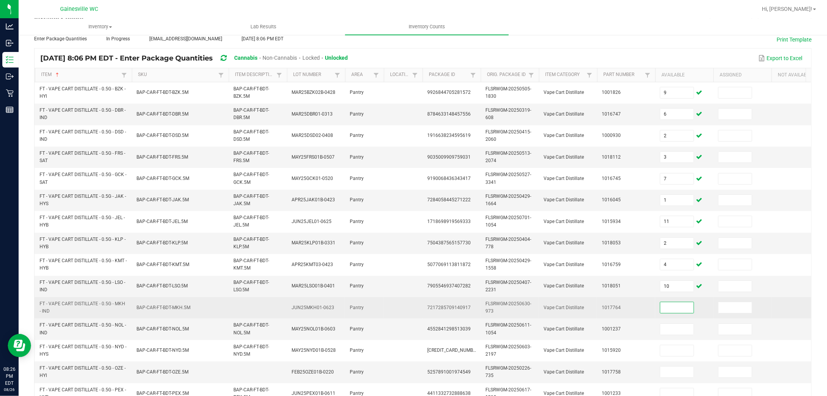
click at [685, 311] on input at bounding box center [676, 307] width 33 height 11
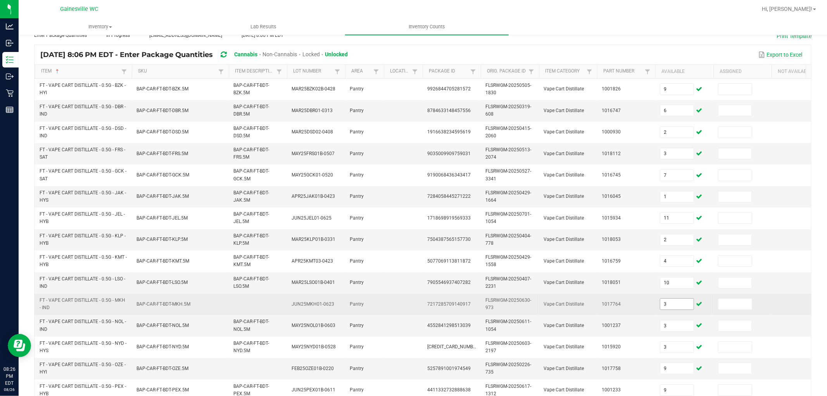
scroll to position [194, 0]
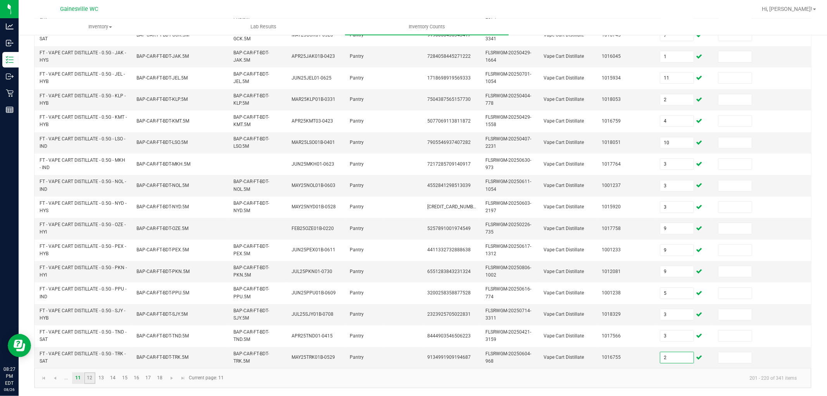
click at [92, 356] on link "12" at bounding box center [89, 378] width 11 height 12
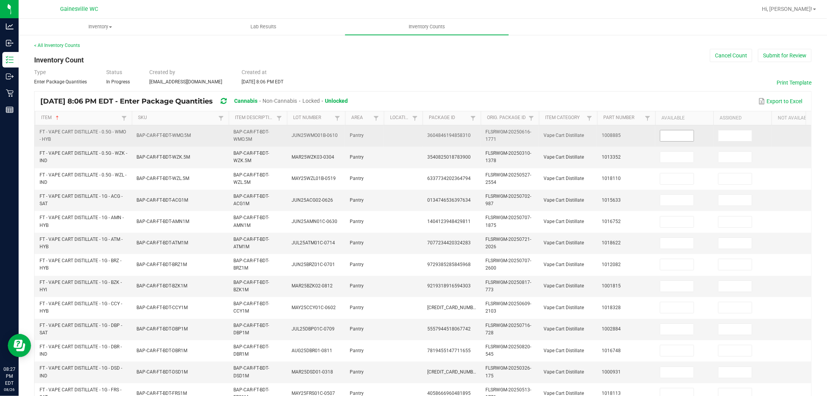
click at [665, 137] on input at bounding box center [676, 135] width 33 height 11
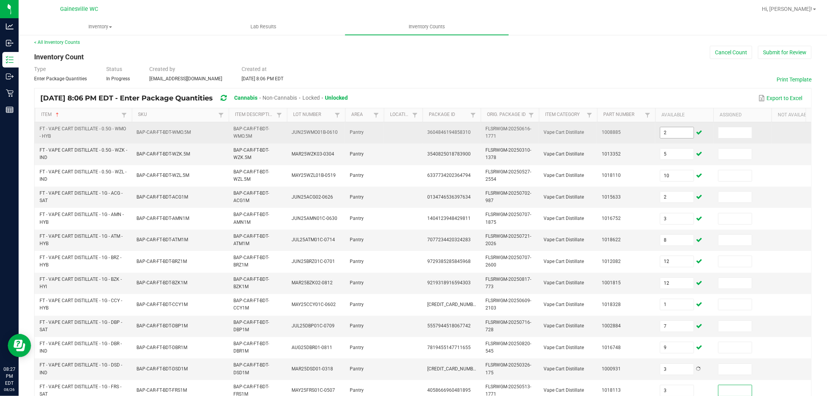
scroll to position [194, 0]
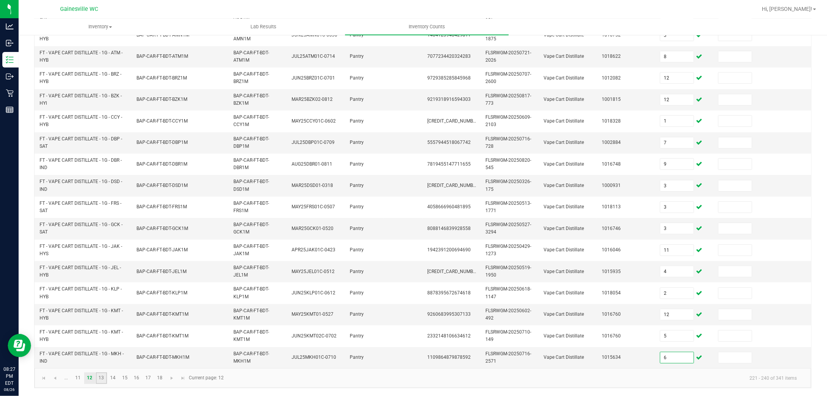
click at [105, 356] on link "13" at bounding box center [101, 378] width 11 height 12
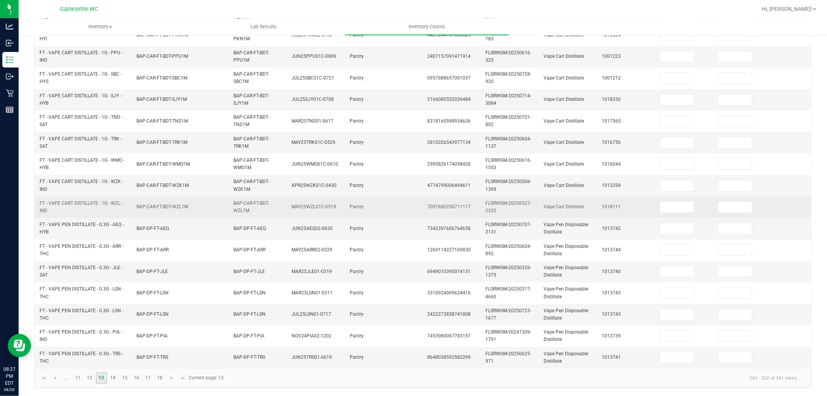
scroll to position [0, 0]
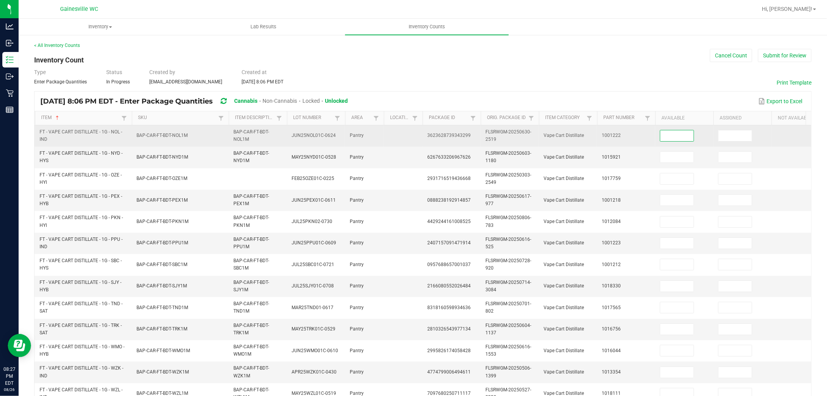
click at [664, 133] on input at bounding box center [676, 135] width 33 height 11
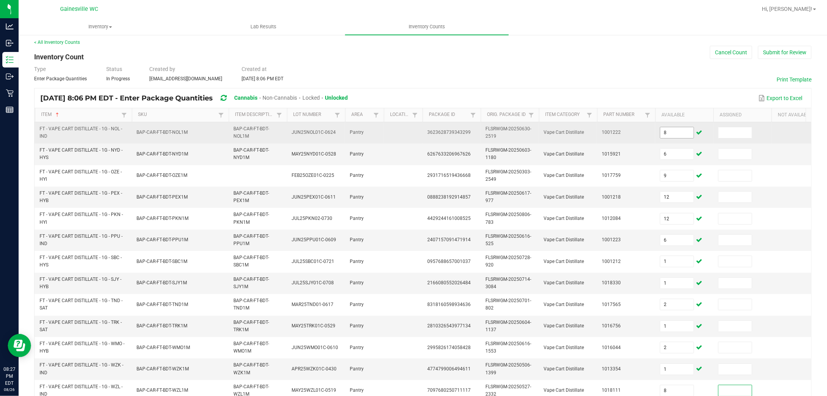
scroll to position [194, 0]
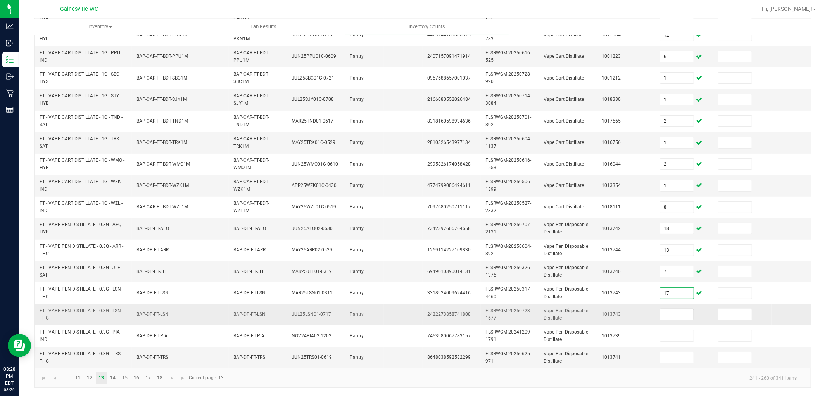
click at [679, 313] on input at bounding box center [676, 314] width 33 height 11
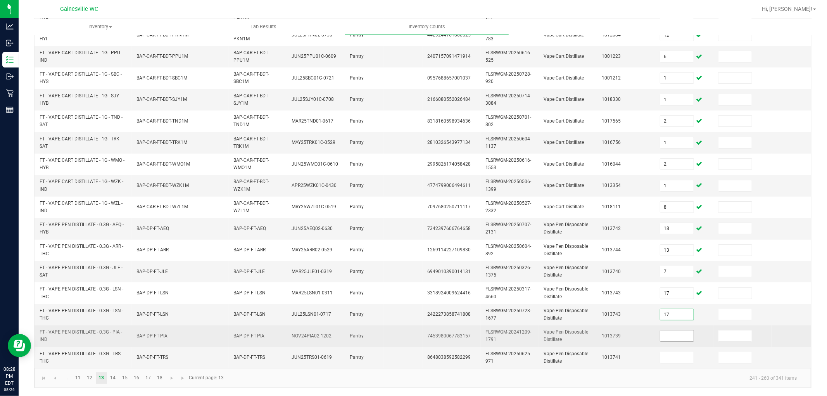
click at [683, 330] on input at bounding box center [676, 335] width 33 height 11
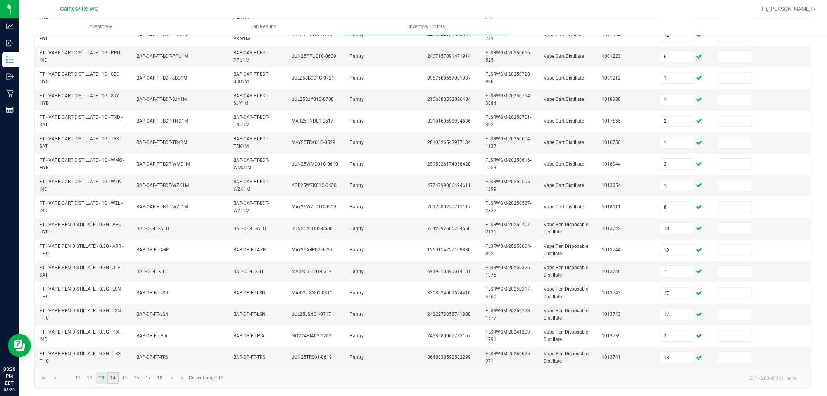
click at [110, 356] on link "14" at bounding box center [112, 378] width 11 height 12
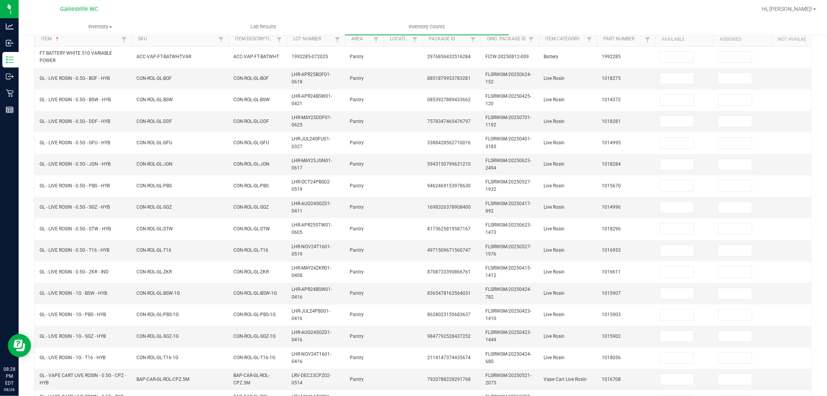
scroll to position [0, 0]
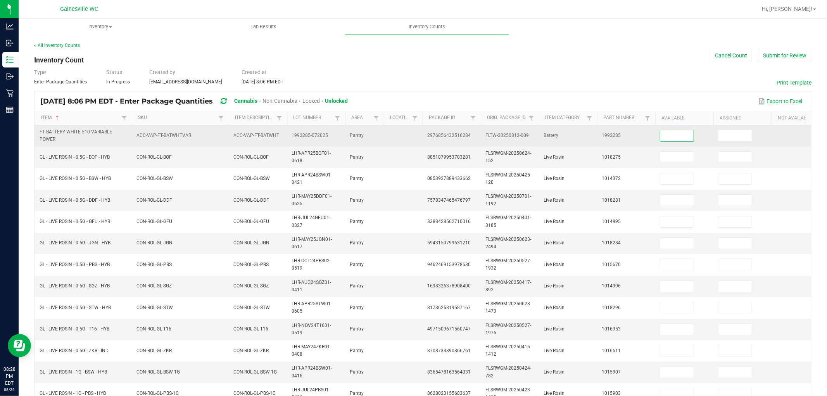
click at [683, 136] on input at bounding box center [676, 135] width 33 height 11
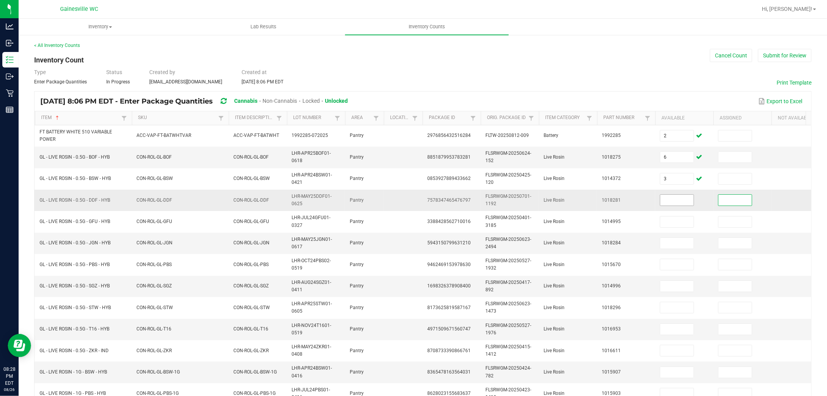
click at [670, 196] on input at bounding box center [676, 200] width 33 height 11
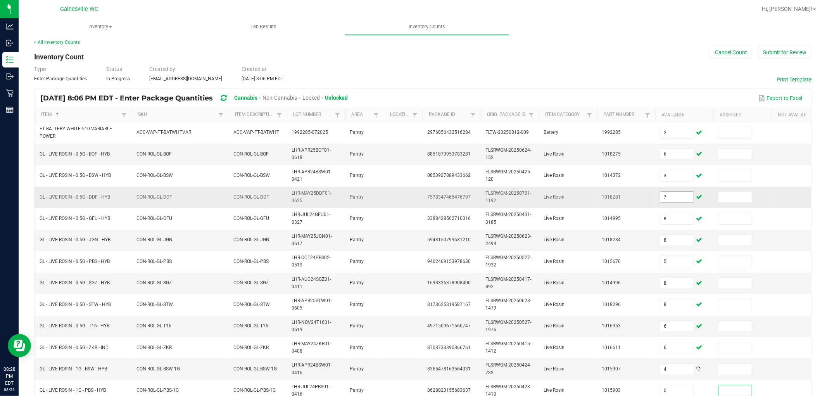
scroll to position [194, 0]
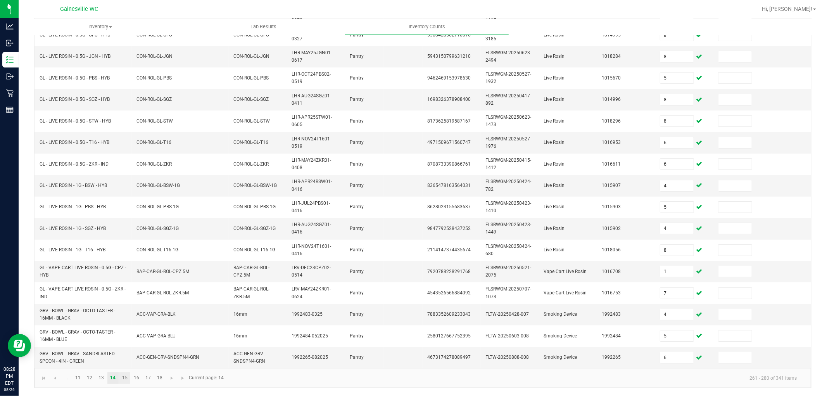
click at [128, 356] on link "15" at bounding box center [124, 378] width 11 height 12
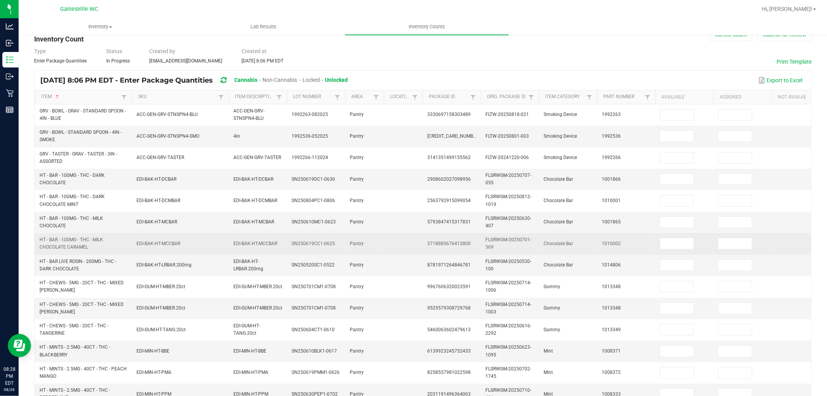
scroll to position [0, 0]
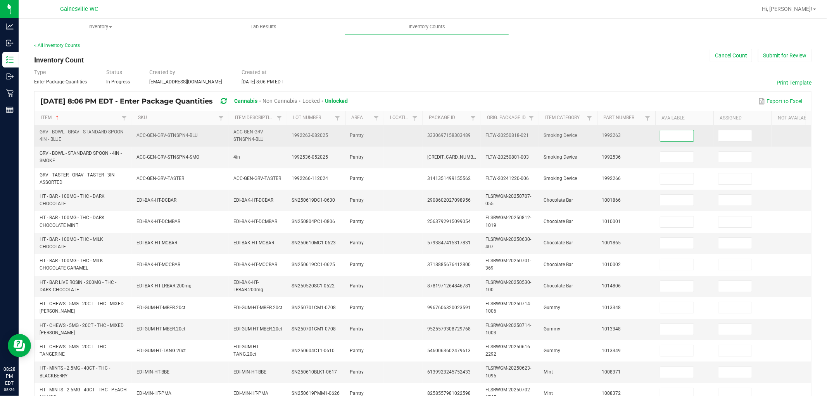
click at [672, 137] on input at bounding box center [676, 135] width 33 height 11
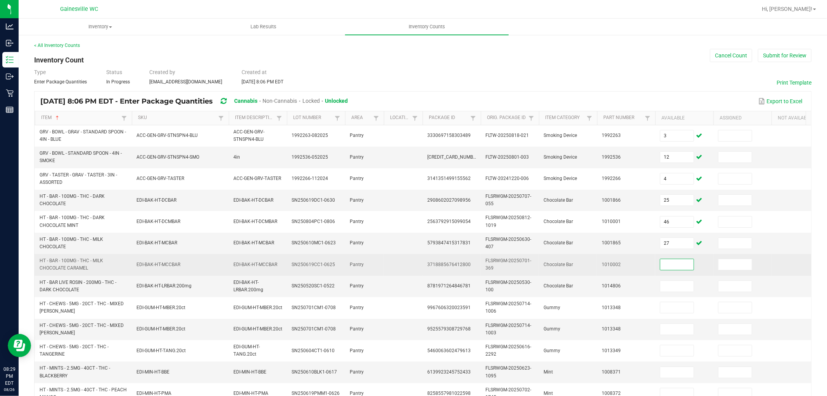
click at [684, 268] on input at bounding box center [676, 264] width 33 height 11
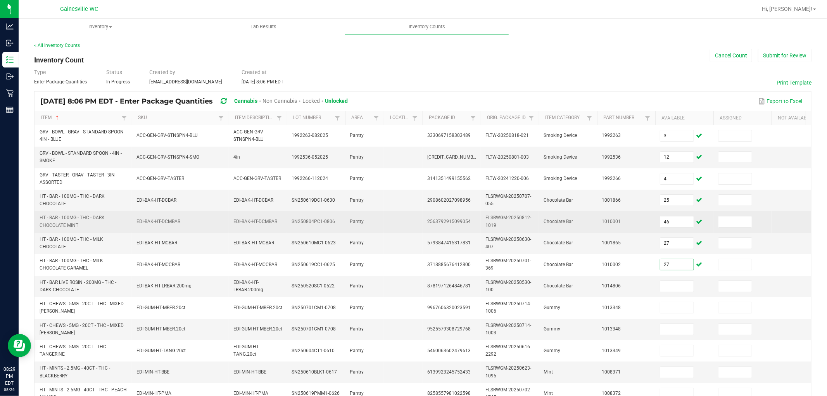
drag, startPoint x: 680, startPoint y: 263, endPoint x: 461, endPoint y: 223, distance: 222.3
click at [461, 223] on tbody "GRV - BOWL - GRAV - STANDARD SPOON - 4IN - BLUE ACC-GEN-GRV-STNSPN4-BLU ACC-GEN…" at bounding box center [432, 339] width 795 height 429
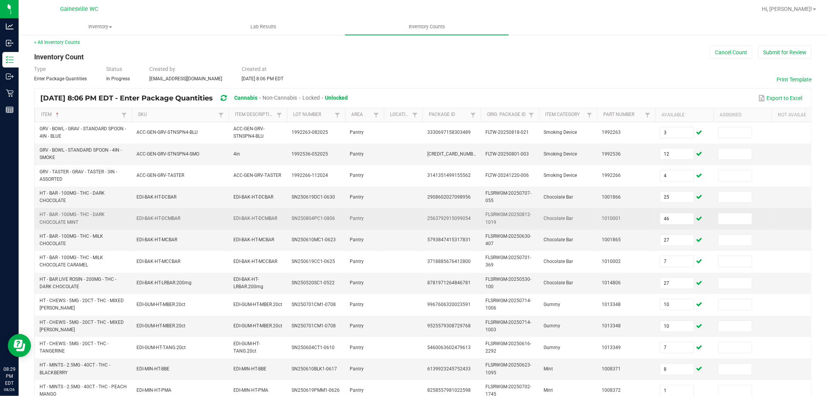
scroll to position [194, 0]
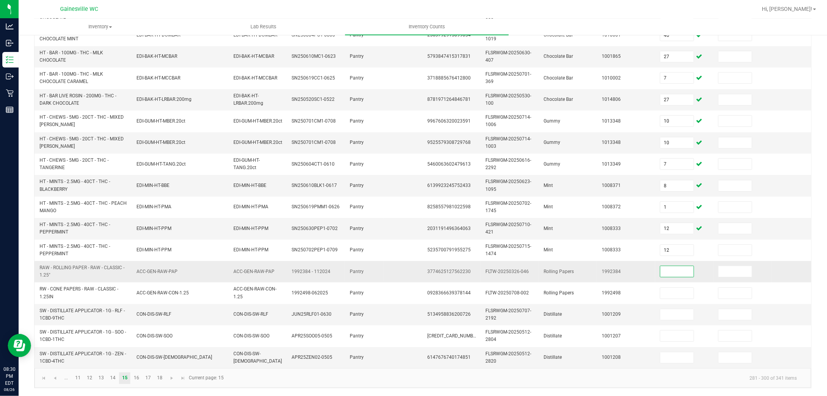
click at [665, 268] on input at bounding box center [676, 271] width 33 height 11
click at [137, 356] on link "16" at bounding box center [136, 378] width 11 height 12
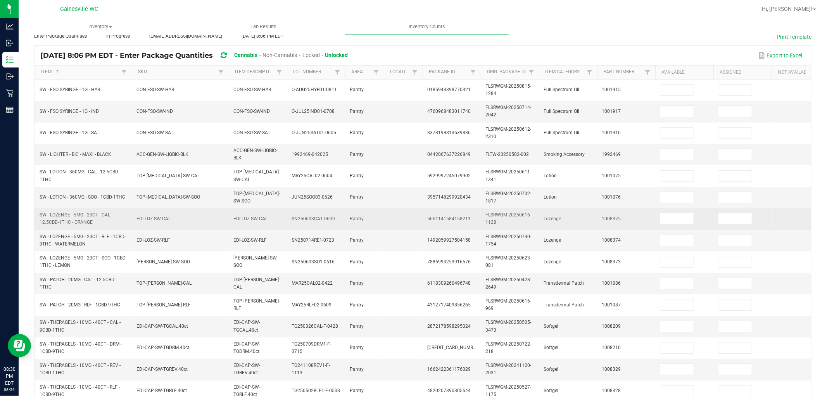
scroll to position [0, 0]
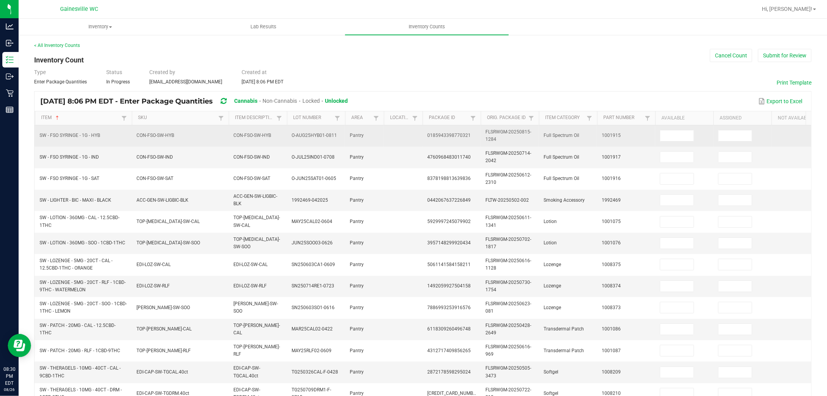
click at [653, 137] on td "1001915" at bounding box center [626, 135] width 58 height 21
click at [654, 136] on td "1001915" at bounding box center [626, 135] width 58 height 21
click at [669, 133] on input at bounding box center [676, 135] width 33 height 11
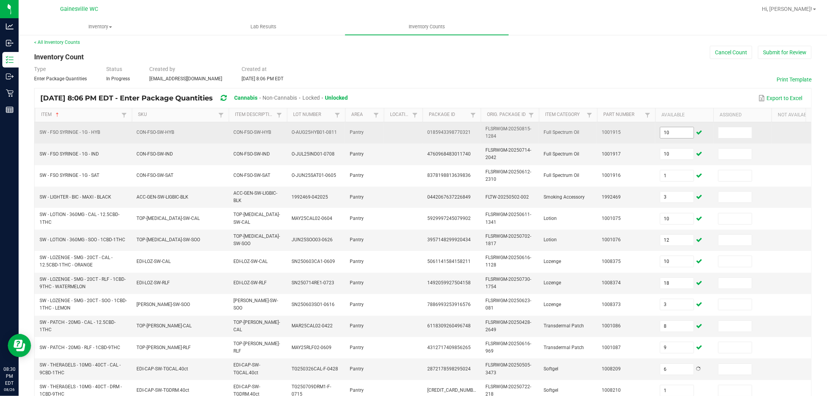
scroll to position [194, 0]
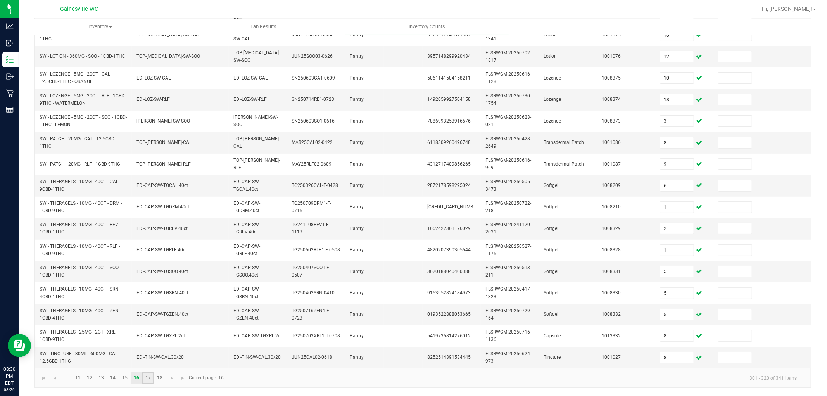
click at [152, 356] on link "17" at bounding box center [147, 378] width 11 height 12
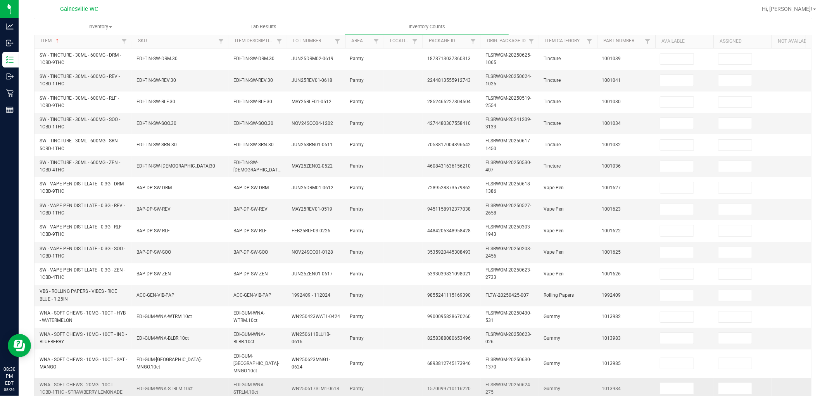
scroll to position [0, 0]
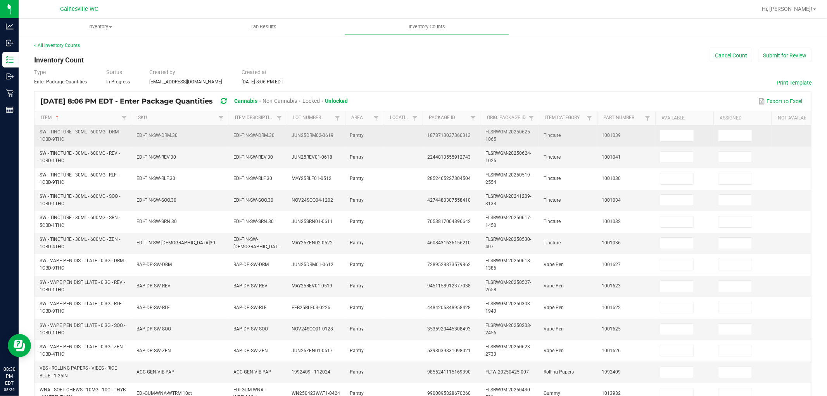
click at [663, 142] on td at bounding box center [684, 135] width 58 height 21
click at [662, 145] on td at bounding box center [684, 135] width 58 height 21
click at [671, 137] on input at bounding box center [676, 135] width 33 height 11
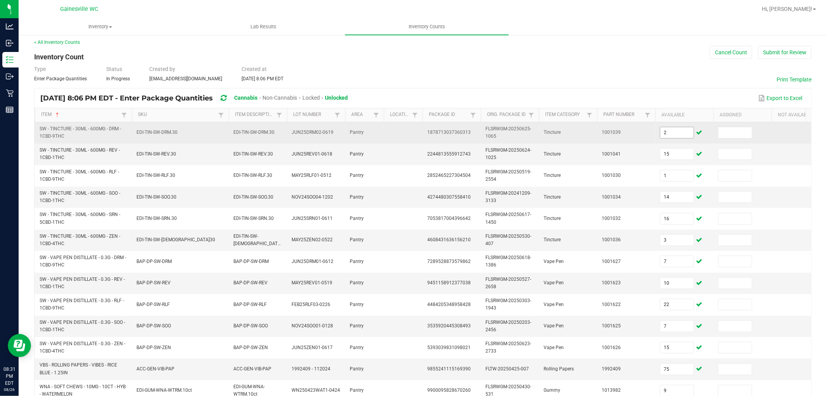
scroll to position [201, 0]
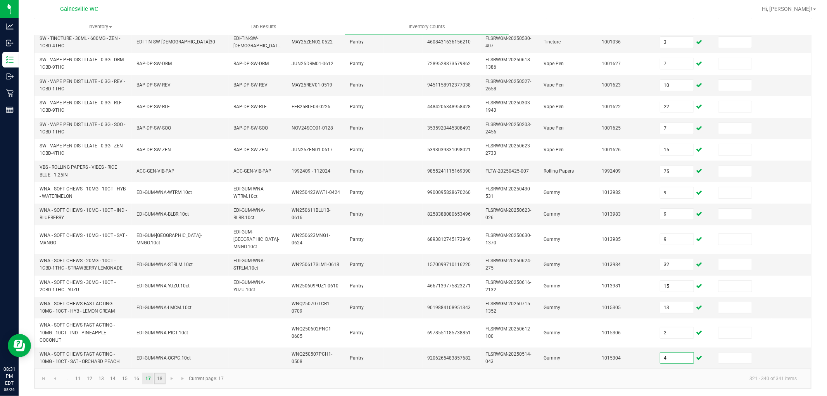
click at [161, 356] on link "18" at bounding box center [159, 379] width 11 height 12
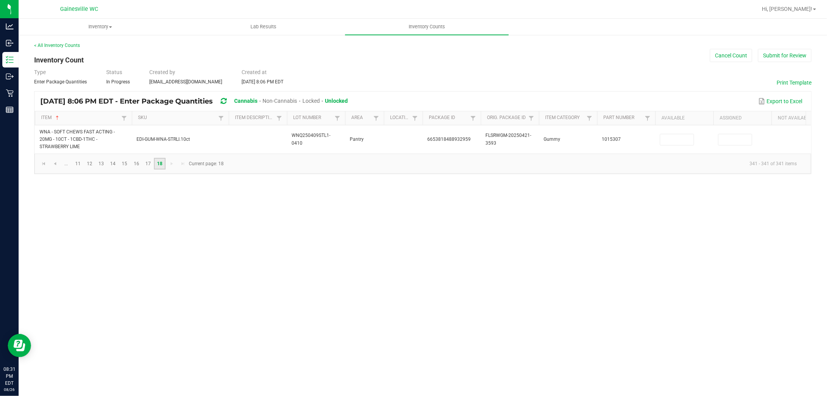
scroll to position [0, 0]
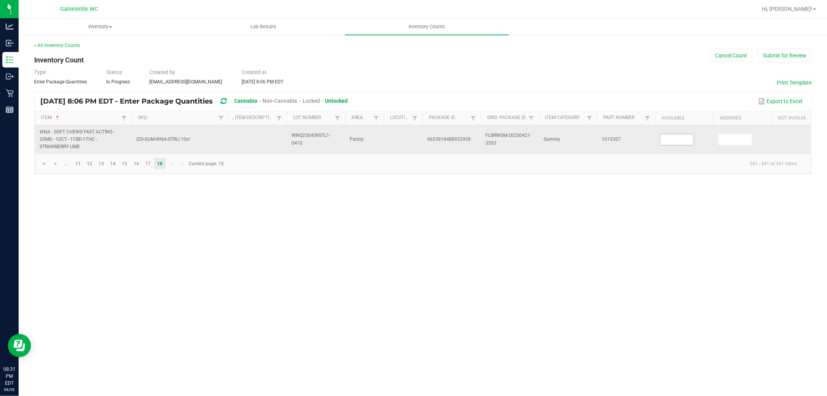
click at [686, 138] on input at bounding box center [676, 139] width 33 height 11
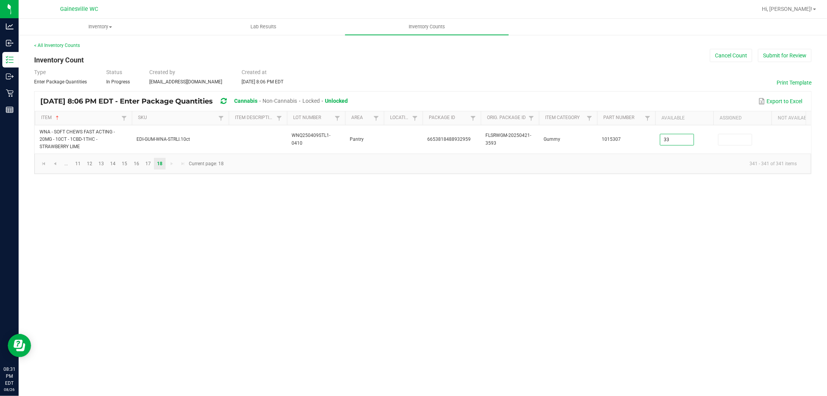
click at [629, 254] on div "Inventory All packages All inventory Waste log Create inventory Lab Results Inv…" at bounding box center [423, 207] width 809 height 377
click at [744, 56] on button "Submit for Review" at bounding box center [785, 55] width 54 height 13
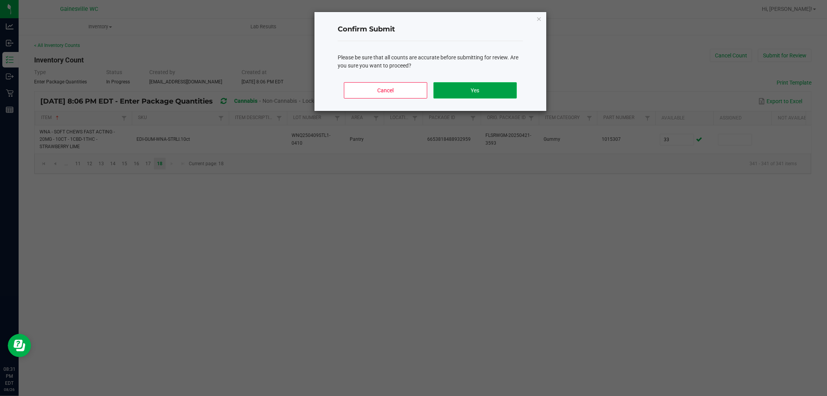
click at [499, 91] on button "Yes" at bounding box center [475, 90] width 83 height 16
